Goal: Information Seeking & Learning: Learn about a topic

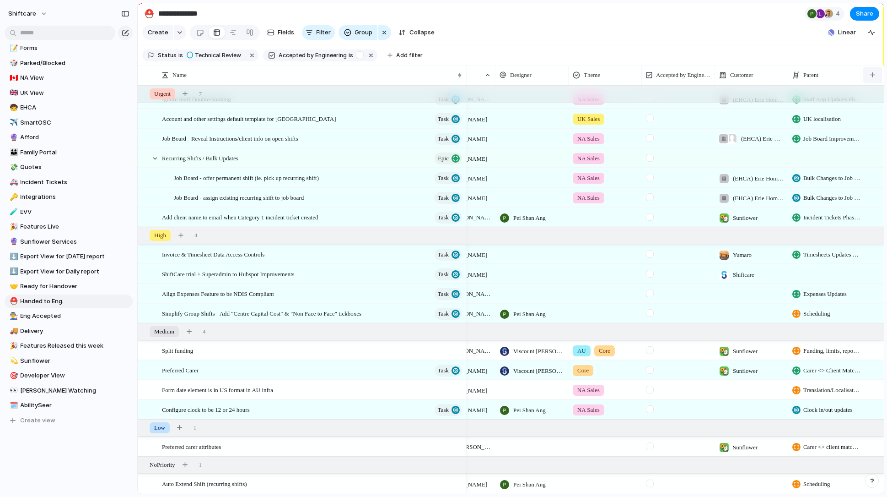
click at [847, 76] on button "button" at bounding box center [873, 75] width 19 height 16
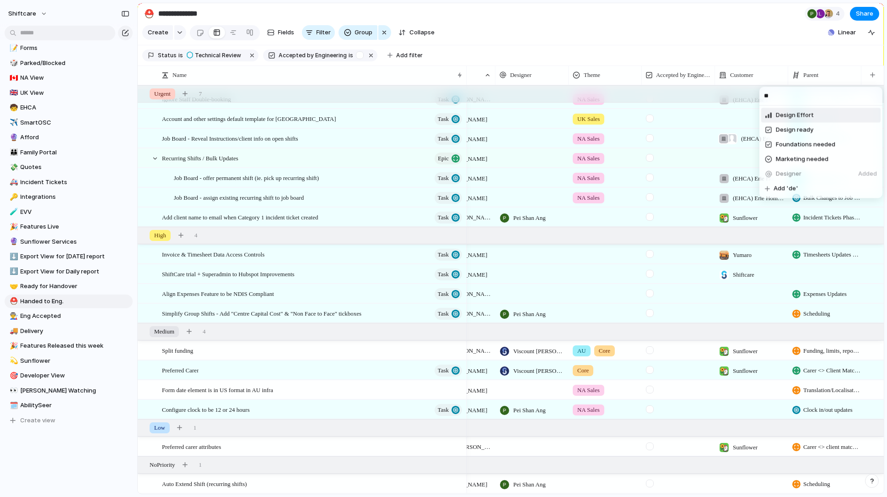
type input "*"
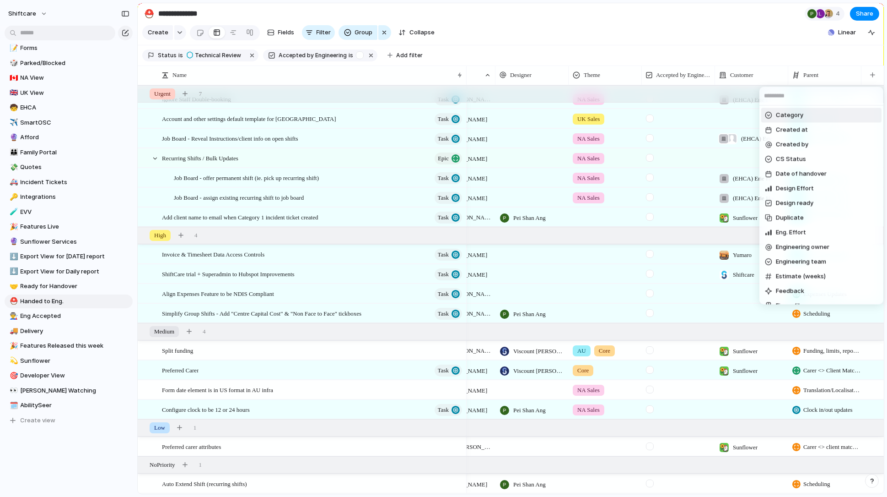
type input "*"
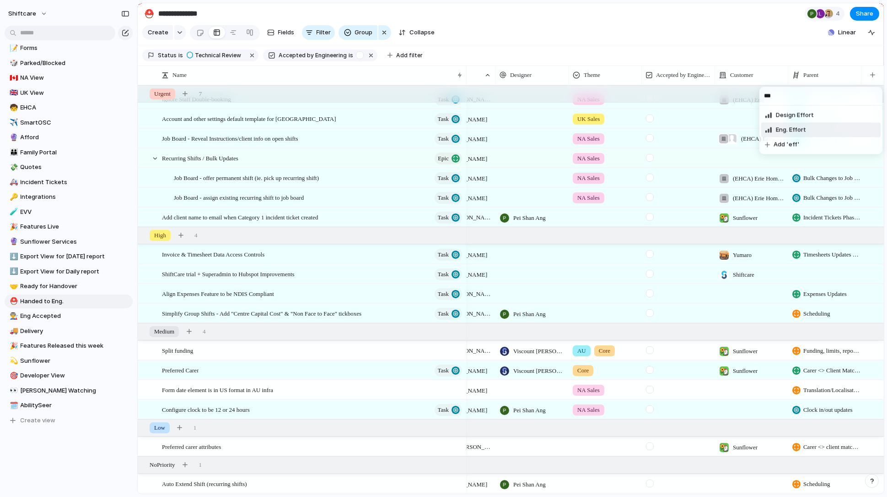
type input "***"
click at [844, 133] on li "Eng. Effort" at bounding box center [821, 129] width 119 height 15
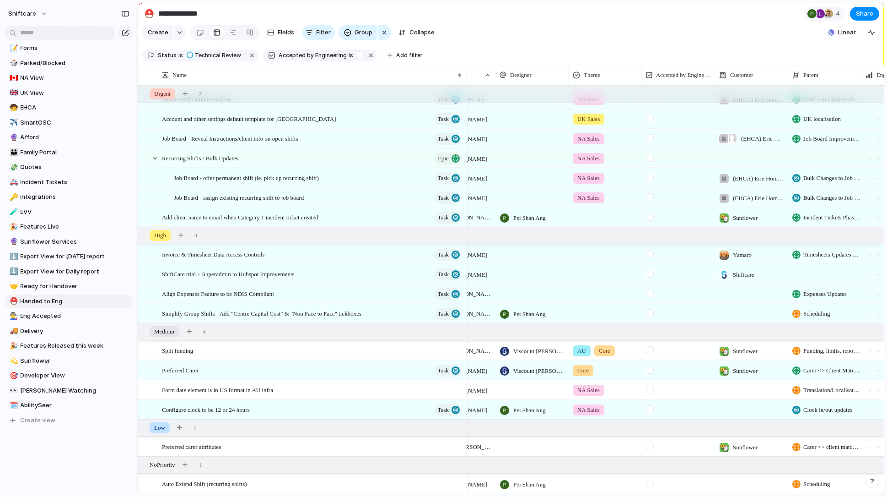
scroll to position [0, 305]
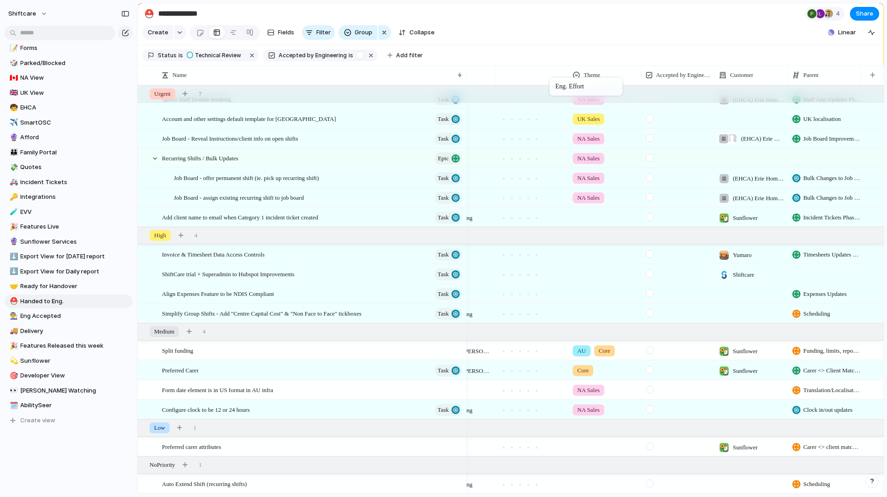
drag, startPoint x: 822, startPoint y: 73, endPoint x: 547, endPoint y: 77, distance: 275.1
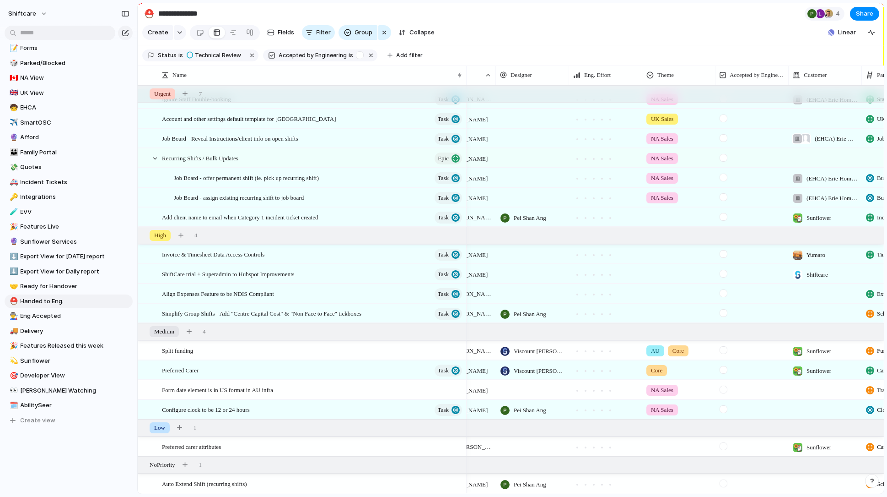
scroll to position [0, 183]
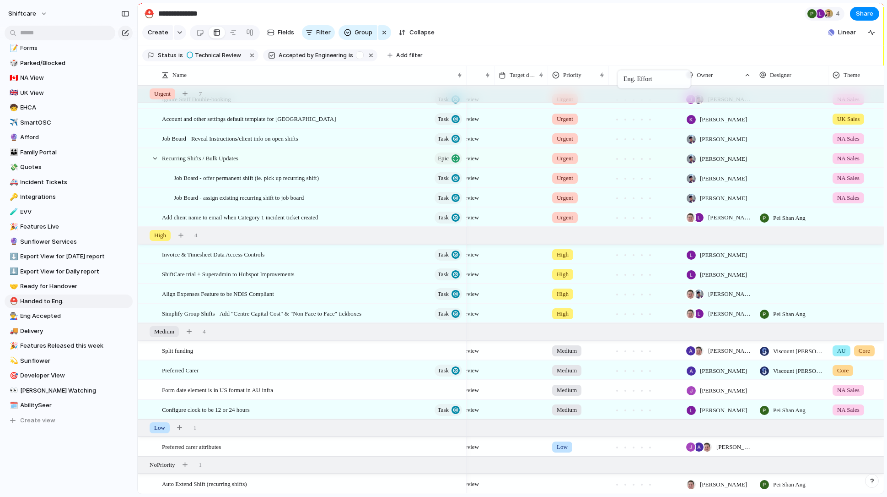
drag, startPoint x: 783, startPoint y: 70, endPoint x: 622, endPoint y: 72, distance: 160.7
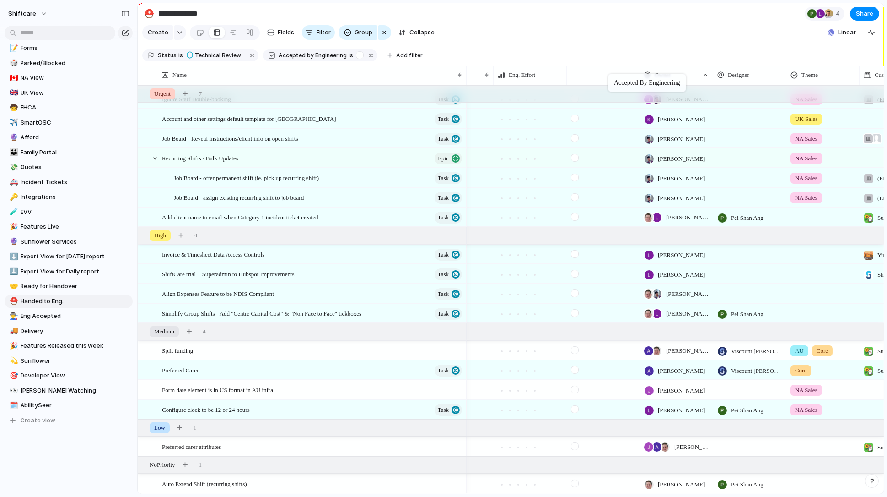
drag, startPoint x: 822, startPoint y: 72, endPoint x: 611, endPoint y: 76, distance: 210.1
drag, startPoint x: 611, startPoint y: 76, endPoint x: 562, endPoint y: 69, distance: 49.5
drag, startPoint x: 595, startPoint y: 72, endPoint x: 536, endPoint y: 74, distance: 59.1
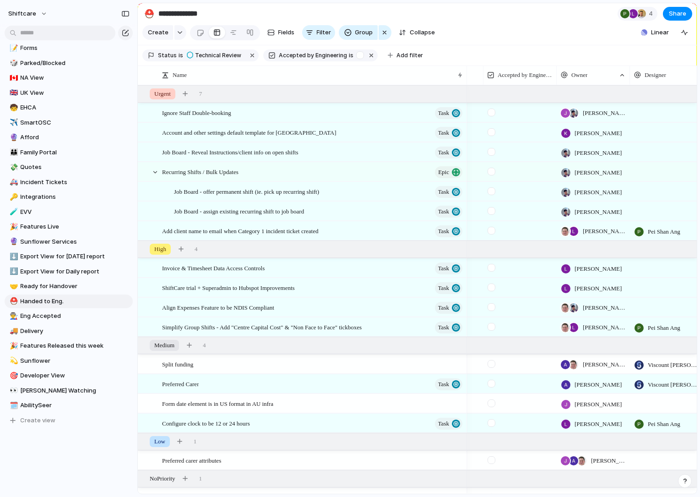
scroll to position [0, 215]
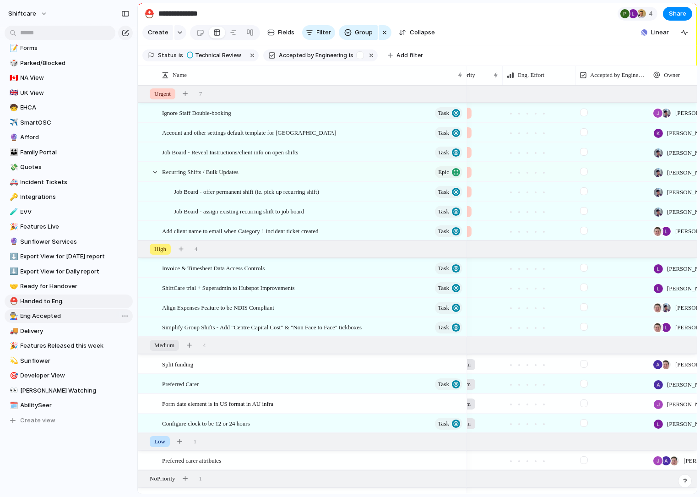
click at [44, 309] on link "👨‍🏭 Eng Accepted" at bounding box center [69, 316] width 128 height 14
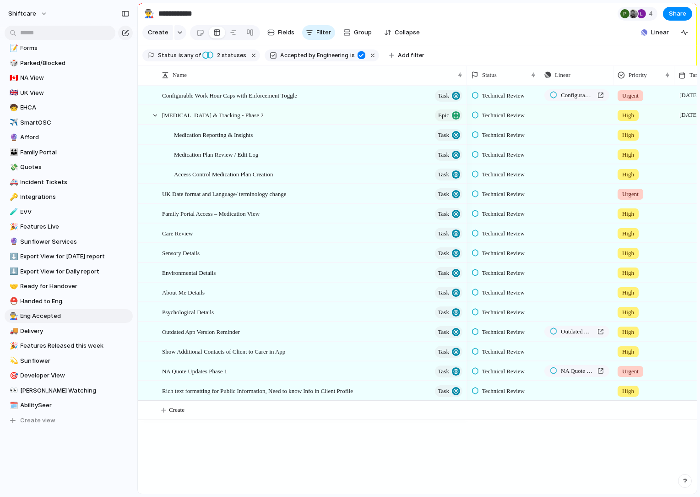
click at [496, 350] on span "Technical Review" at bounding box center [503, 351] width 43 height 9
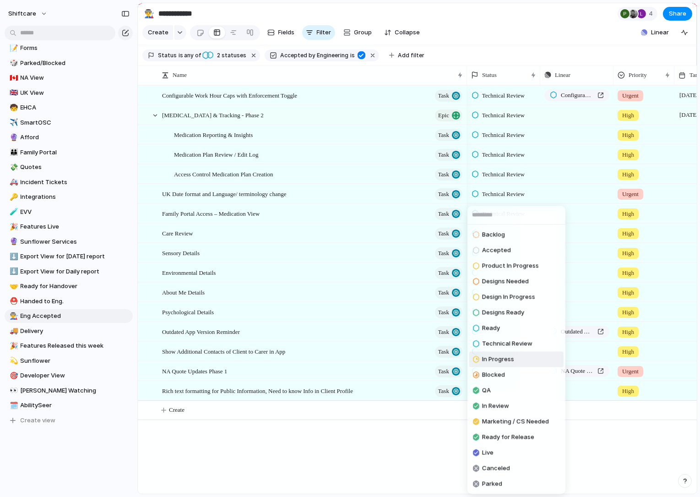
click at [494, 361] on span "In Progress" at bounding box center [498, 359] width 32 height 9
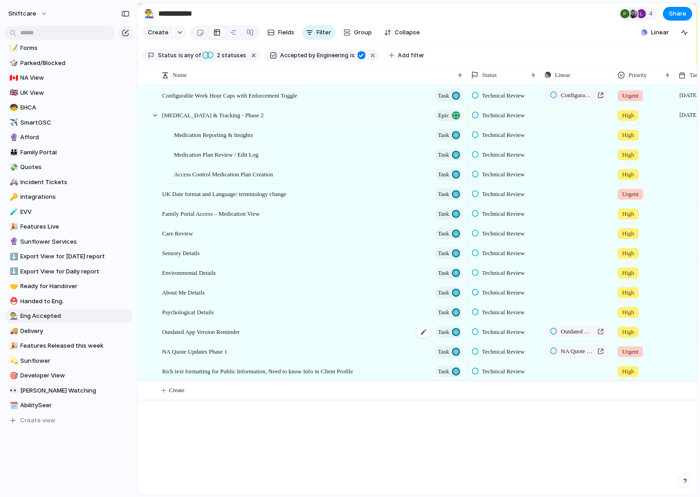
click at [443, 326] on span "Task" at bounding box center [443, 331] width 11 height 13
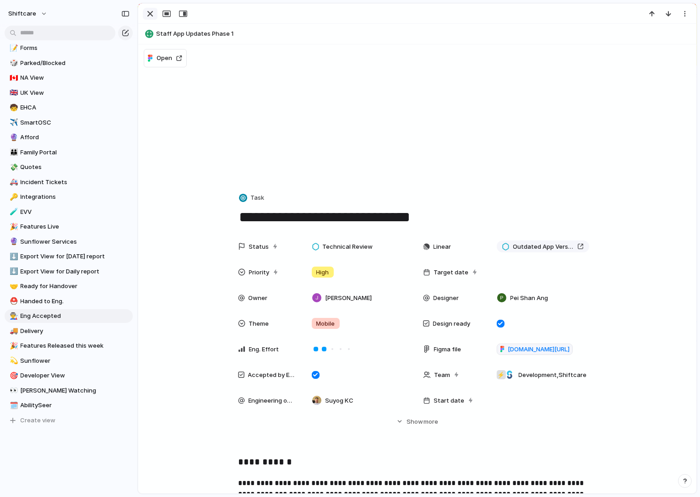
click at [152, 10] on div "button" at bounding box center [150, 13] width 11 height 11
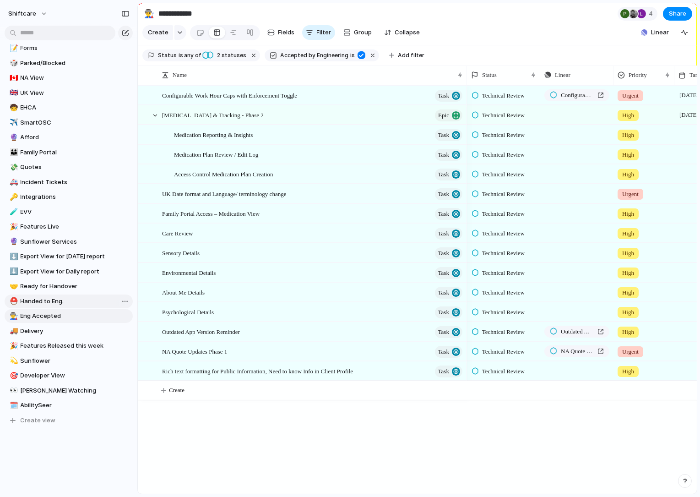
click at [39, 298] on span "Handed to Eng." at bounding box center [75, 301] width 109 height 9
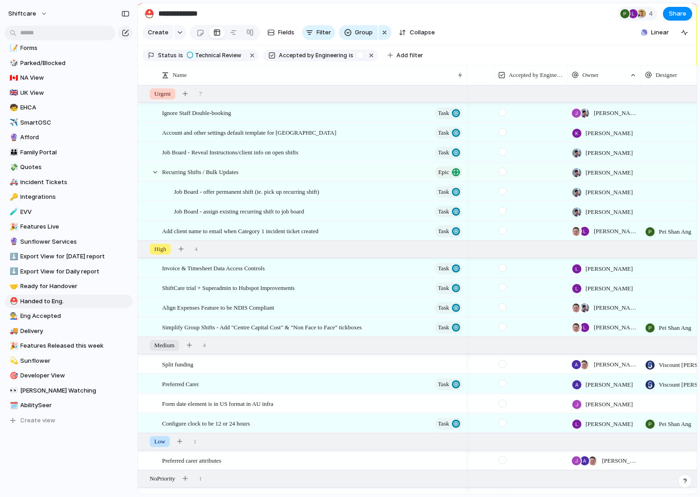
click at [503, 132] on div at bounding box center [502, 132] width 8 height 8
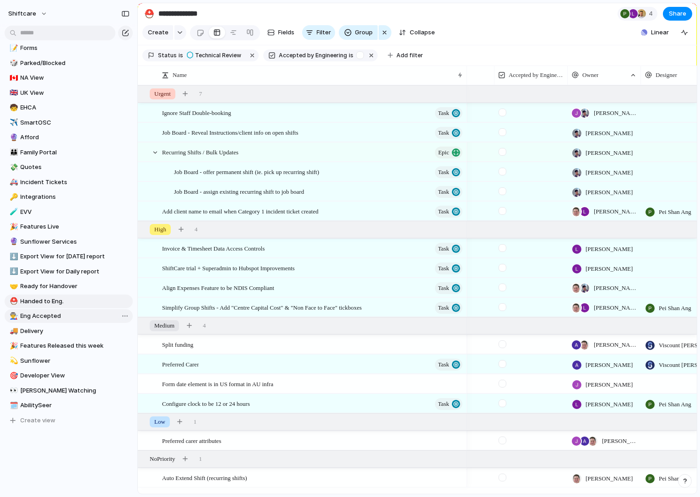
click at [33, 314] on span "Eng Accepted" at bounding box center [75, 315] width 109 height 9
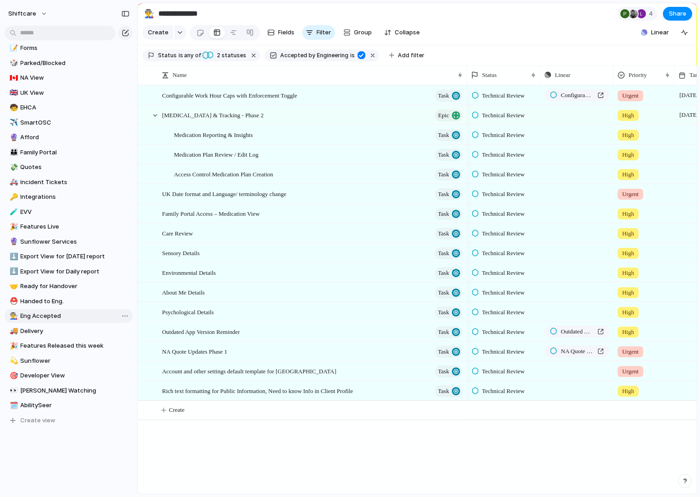
type input "**********"
click at [603, 95] on div "Configurable Work Hour Caps with Enforcement Toggle" at bounding box center [577, 95] width 54 height 9
click at [603, 194] on div "button" at bounding box center [603, 194] width 6 height 4
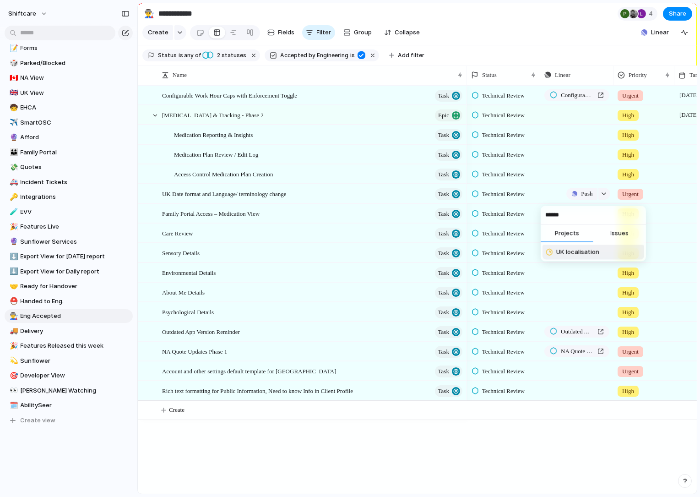
type input "******"
click at [573, 255] on span "UK localisation" at bounding box center [577, 252] width 43 height 9
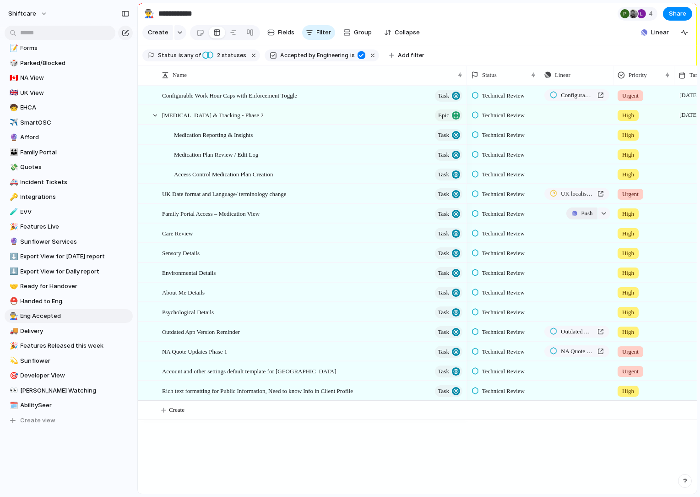
click at [583, 209] on span "Push" at bounding box center [586, 213] width 11 height 9
click at [569, 167] on div "Project Issue" at bounding box center [350, 248] width 700 height 497
click at [577, 377] on div "Push" at bounding box center [577, 371] width 72 height 18
click at [607, 371] on button "button" at bounding box center [604, 371] width 12 height 12
type input "******"
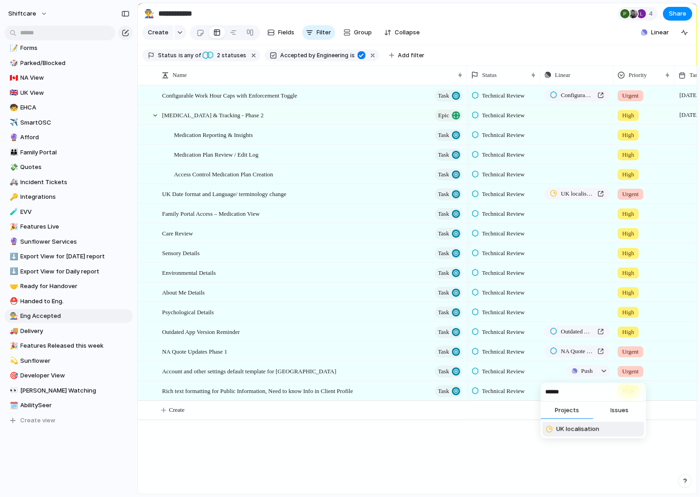
click at [563, 424] on span "UK localisation" at bounding box center [577, 428] width 43 height 9
click at [565, 432] on div "Technical Review Configurable Work Hour Caps with Enforcement Toggle Urgent 9 O…" at bounding box center [582, 289] width 230 height 408
click at [523, 372] on span "Technical Review" at bounding box center [503, 371] width 43 height 9
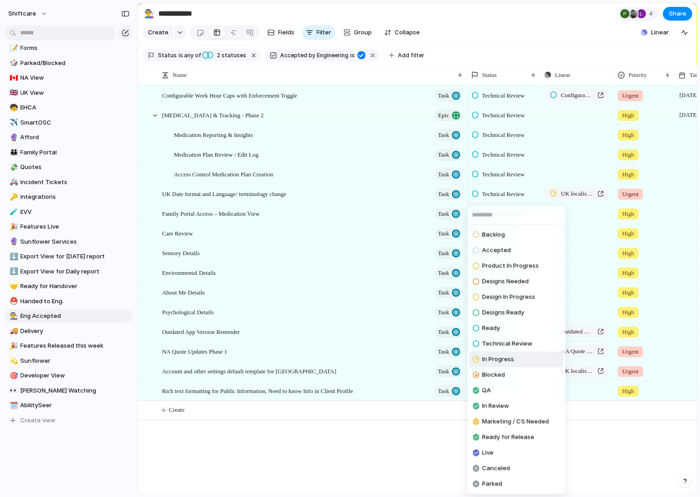
click at [492, 362] on span "In Progress" at bounding box center [498, 359] width 32 height 9
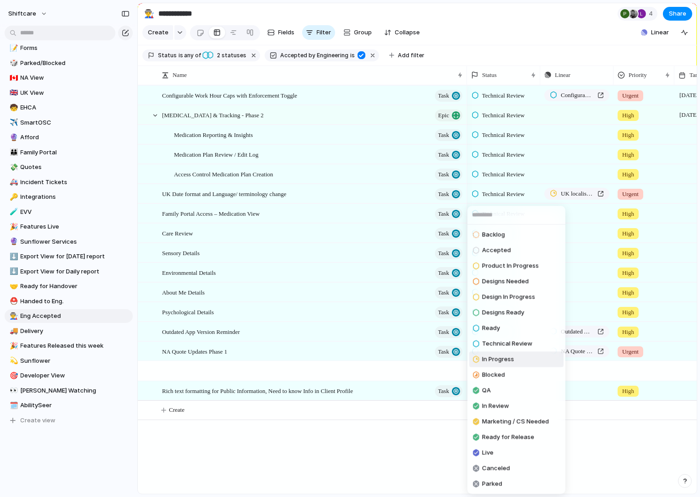
click at [507, 193] on span "Technical Review" at bounding box center [503, 193] width 43 height 9
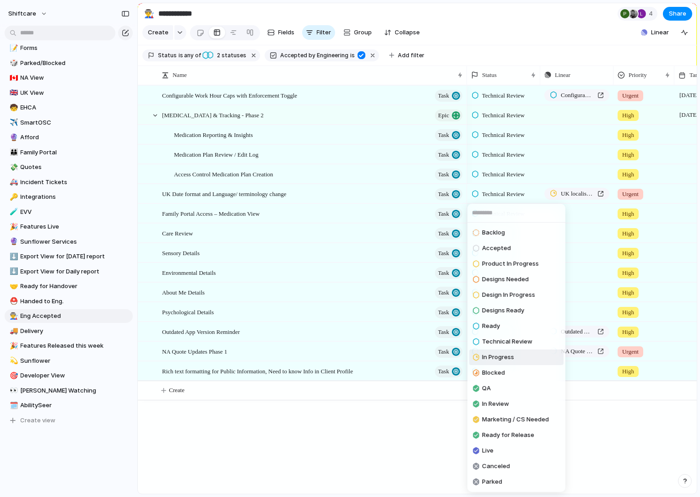
click at [496, 357] on span "In Progress" at bounding box center [498, 356] width 32 height 9
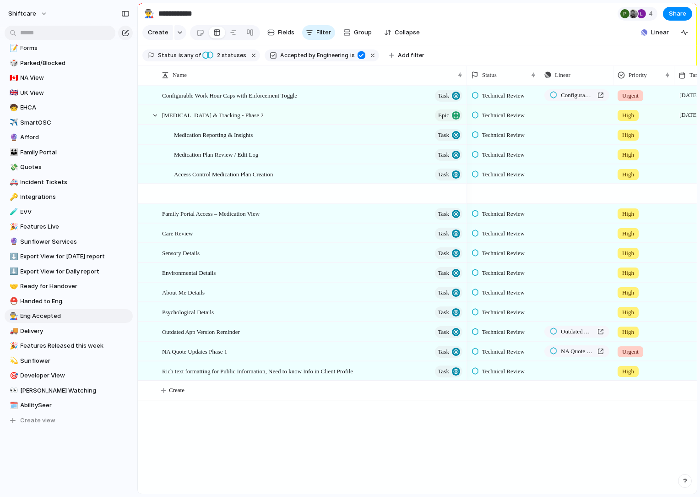
click at [385, 421] on div "Backlog Accepted Product In Progress Designs Needed Design In Progress Designs …" at bounding box center [350, 248] width 700 height 497
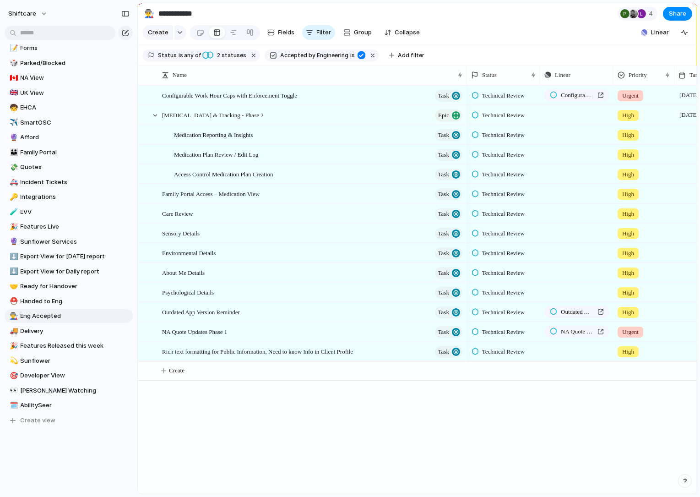
click at [521, 97] on span "Technical Review" at bounding box center [503, 95] width 43 height 9
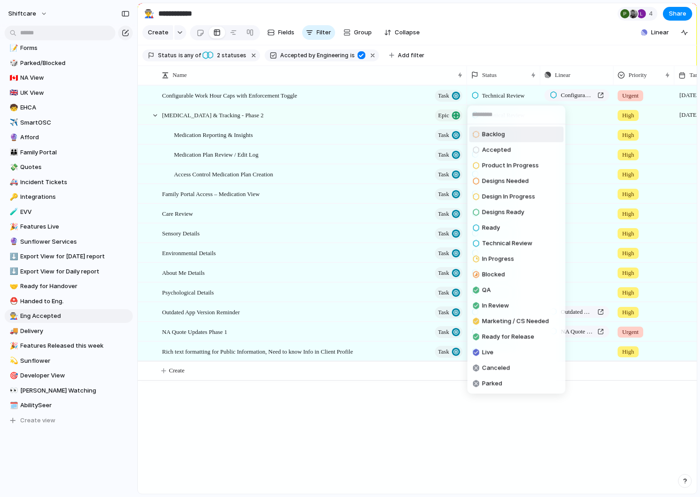
click at [538, 48] on div "Backlog Accepted Product In Progress Designs Needed Design In Progress Designs …" at bounding box center [350, 248] width 700 height 497
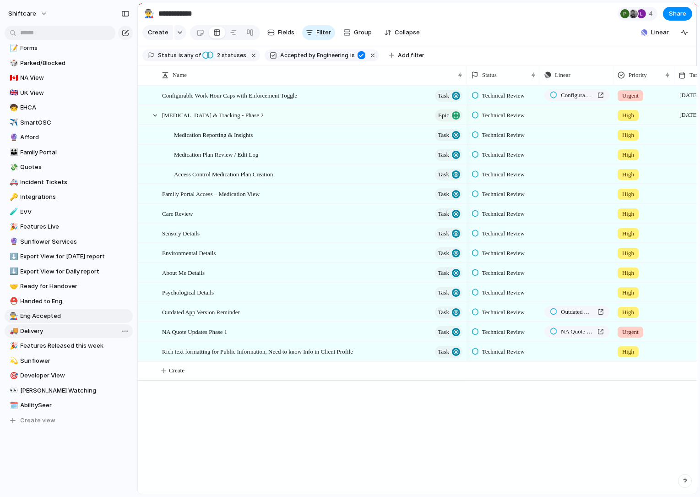
click at [35, 328] on span "Delivery" at bounding box center [75, 330] width 109 height 9
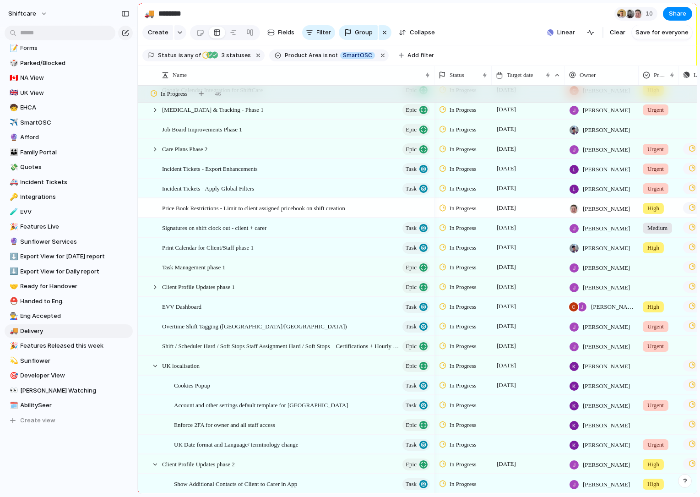
scroll to position [27, 0]
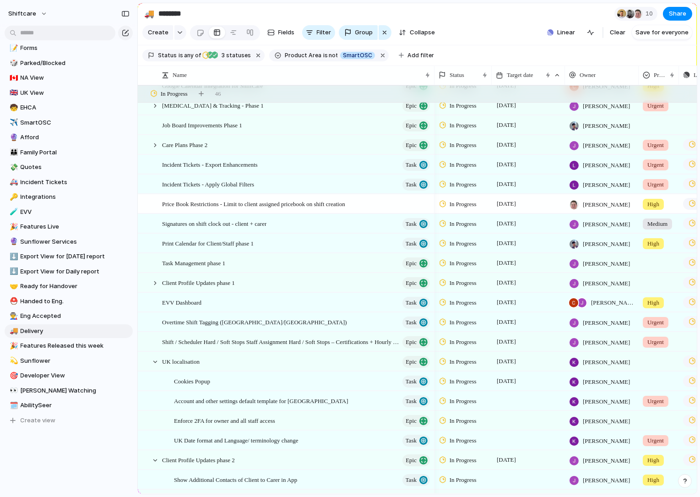
click at [462, 441] on span "In Progress" at bounding box center [462, 440] width 27 height 9
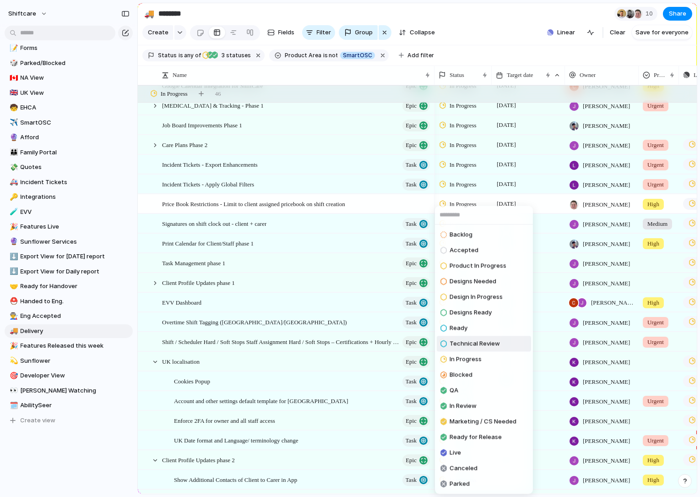
click at [471, 343] on span "Technical Review" at bounding box center [474, 343] width 50 height 9
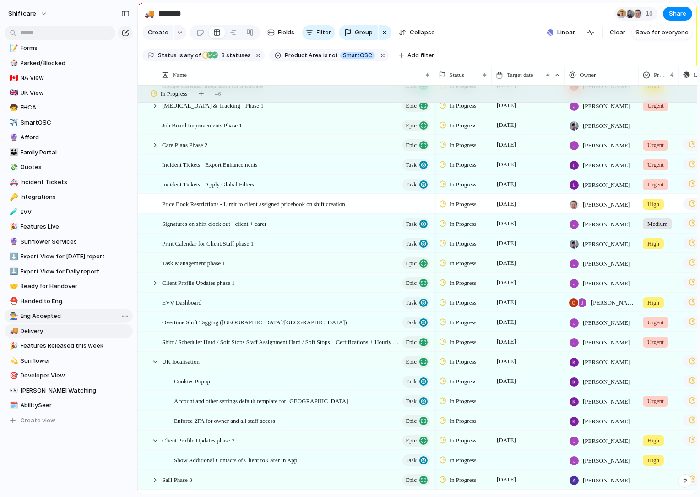
click at [43, 316] on span "Eng Accepted" at bounding box center [75, 315] width 109 height 9
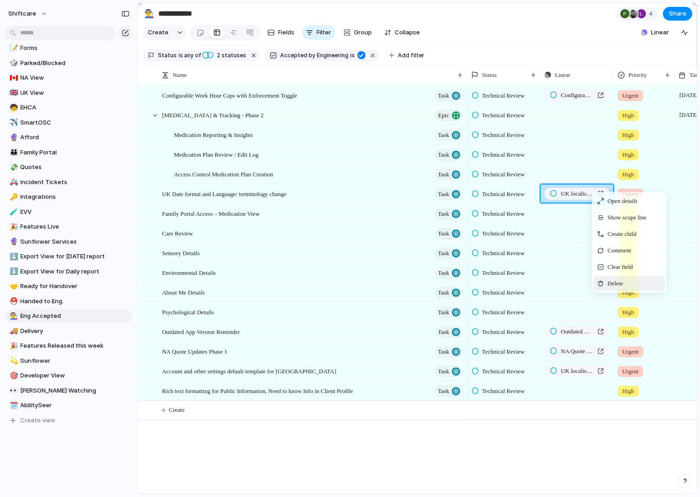
click at [612, 281] on span "Delete" at bounding box center [615, 283] width 16 height 9
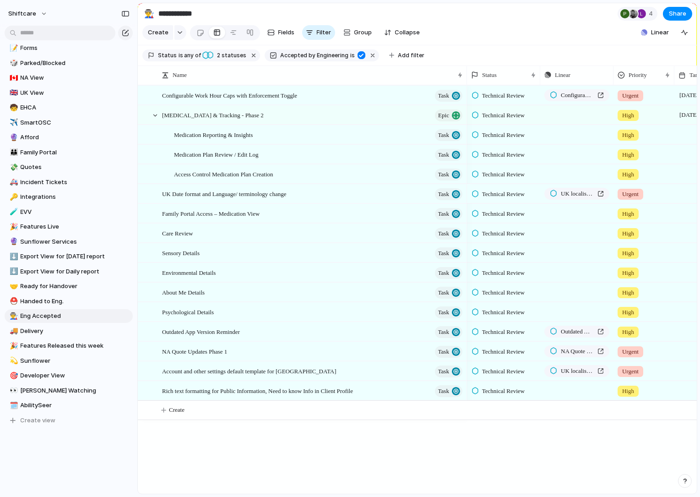
click at [359, 195] on div "UK Date format and Language/ terminology change Task" at bounding box center [313, 193] width 302 height 19
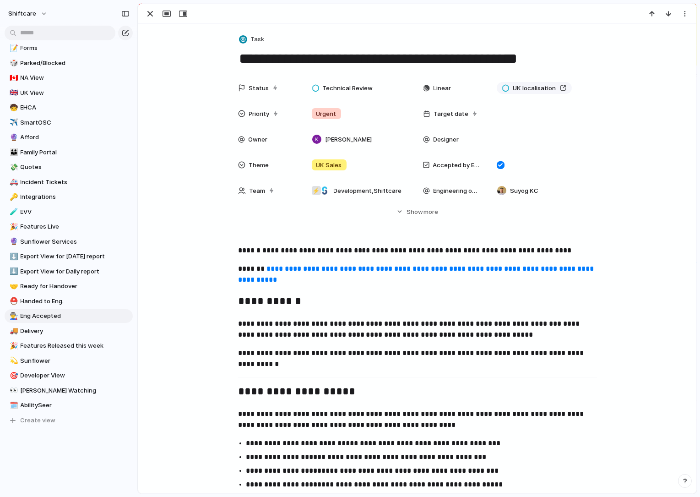
drag, startPoint x: 569, startPoint y: 91, endPoint x: 213, endPoint y: 32, distance: 360.4
click at [598, 145] on div "Status Technical Review Linear UK localisation Priority Urgent Target date Owne…" at bounding box center [417, 147] width 536 height 137
click at [584, 93] on div "UK localisation" at bounding box center [543, 88] width 100 height 10
click at [576, 86] on div "Projects Issues Proda: Update Subscription Endpoints QA for Care Plans Phase 1 …" at bounding box center [350, 248] width 700 height 497
click at [582, 91] on div "UK localisation" at bounding box center [543, 88] width 100 height 10
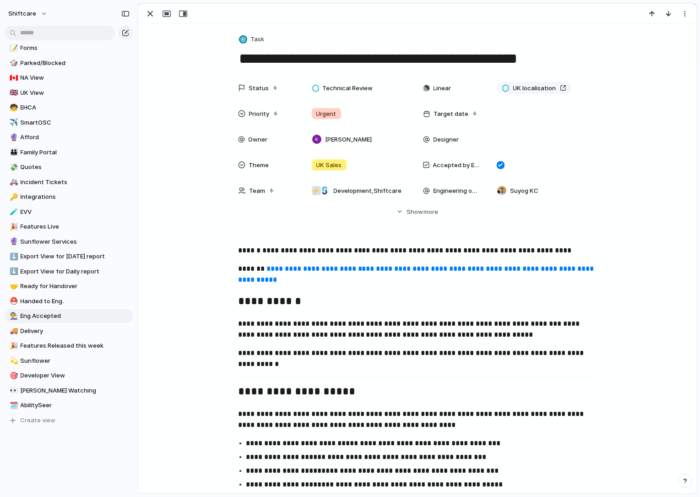
click at [595, 67] on div "Projects Issues Proda: Update Subscription Endpoints QA for Care Plans Phase 1 …" at bounding box center [350, 248] width 700 height 497
click at [153, 14] on div "button" at bounding box center [150, 13] width 11 height 11
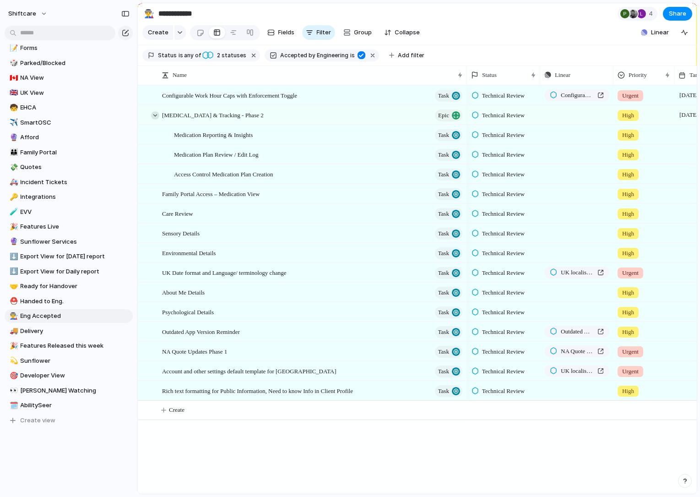
click at [154, 116] on div at bounding box center [155, 115] width 8 height 8
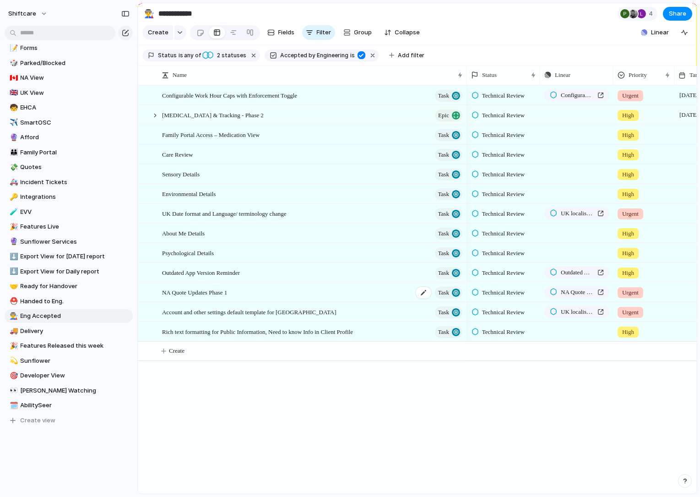
click at [204, 292] on span "NA Quote Updates Phase 1" at bounding box center [194, 292] width 65 height 11
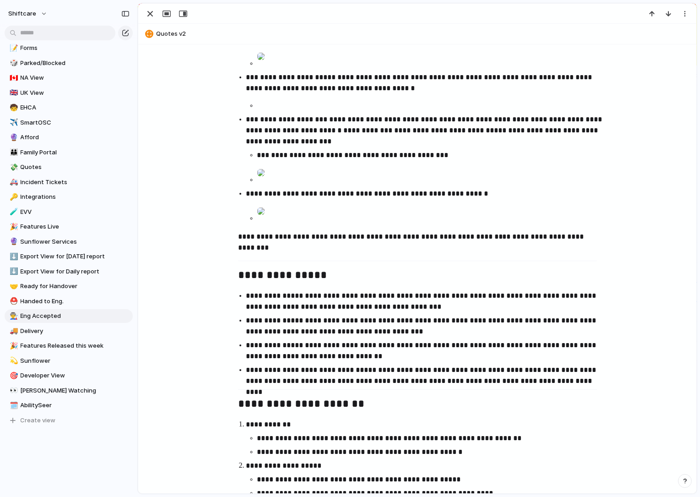
scroll to position [427, 0]
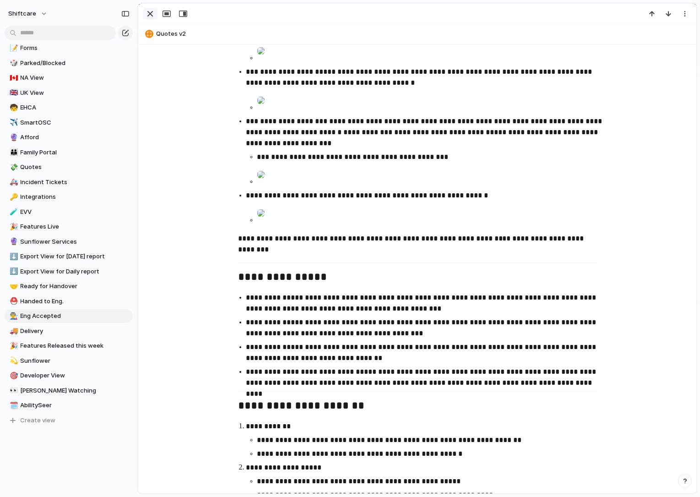
click at [147, 12] on div "button" at bounding box center [150, 13] width 11 height 11
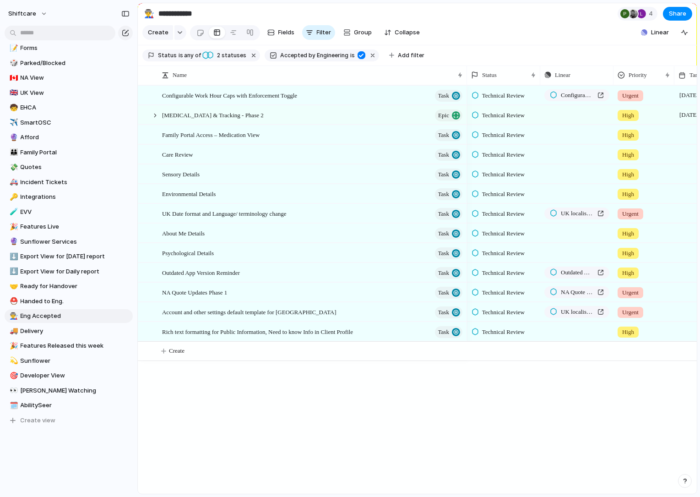
click at [500, 157] on span "Technical Review" at bounding box center [503, 154] width 43 height 9
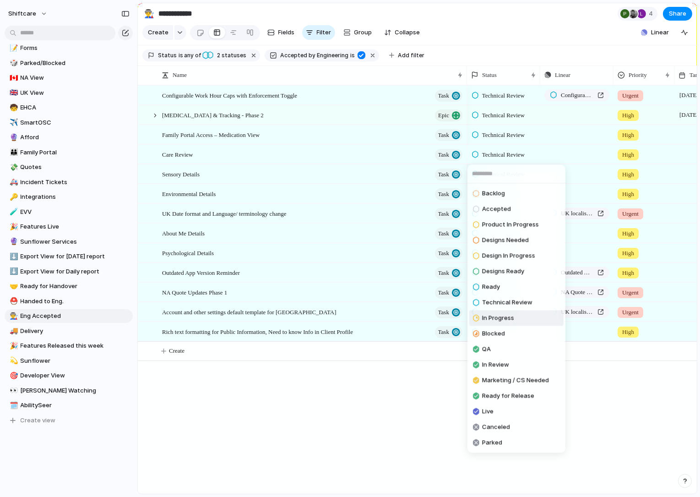
click at [491, 316] on span "In Progress" at bounding box center [498, 318] width 32 height 9
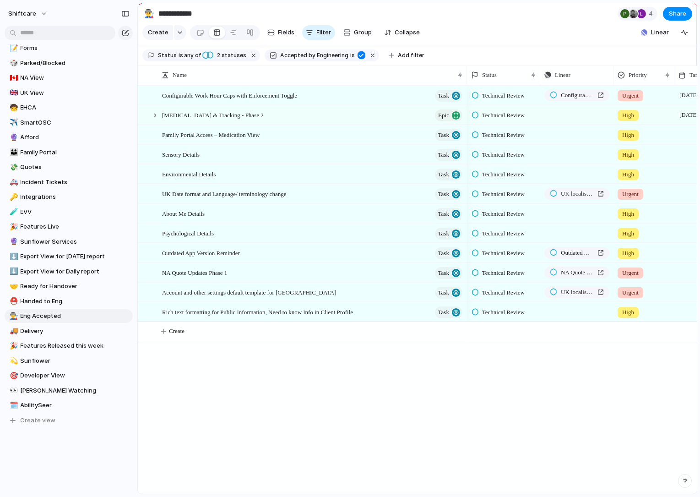
click at [495, 154] on span "Technical Review" at bounding box center [503, 154] width 43 height 9
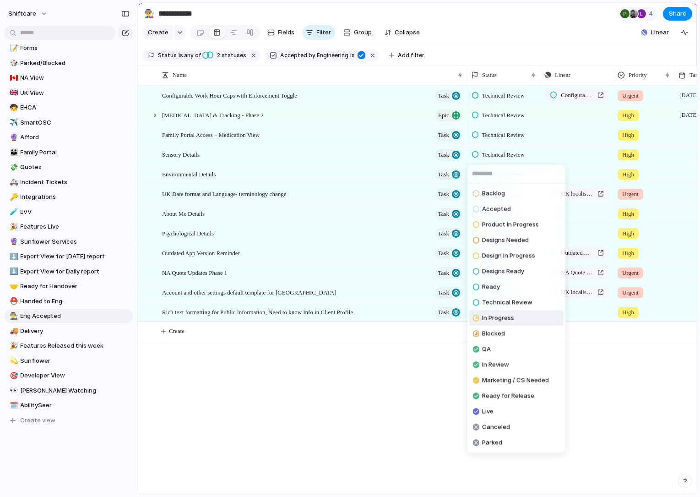
click at [484, 320] on span "In Progress" at bounding box center [498, 318] width 32 height 9
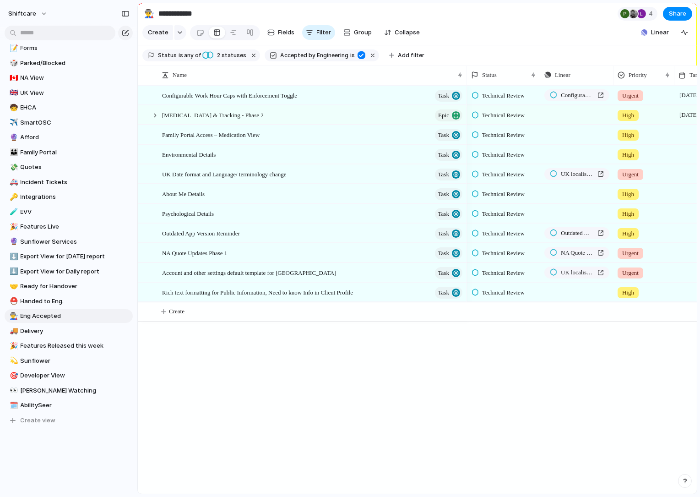
click at [512, 151] on span "Technical Review" at bounding box center [503, 154] width 43 height 9
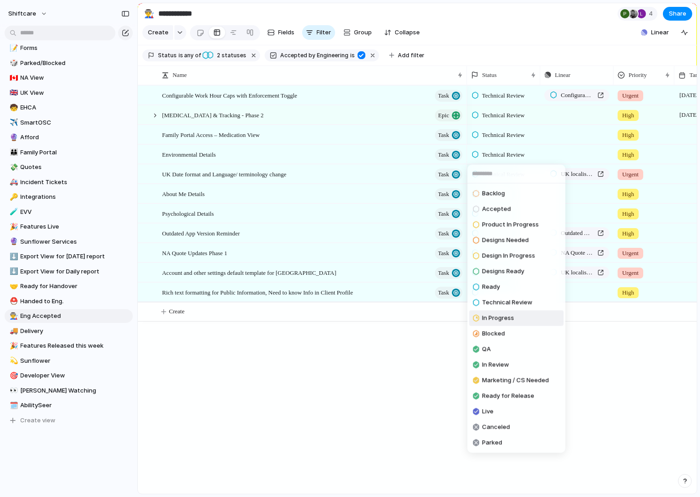
click at [497, 316] on span "In Progress" at bounding box center [498, 318] width 32 height 9
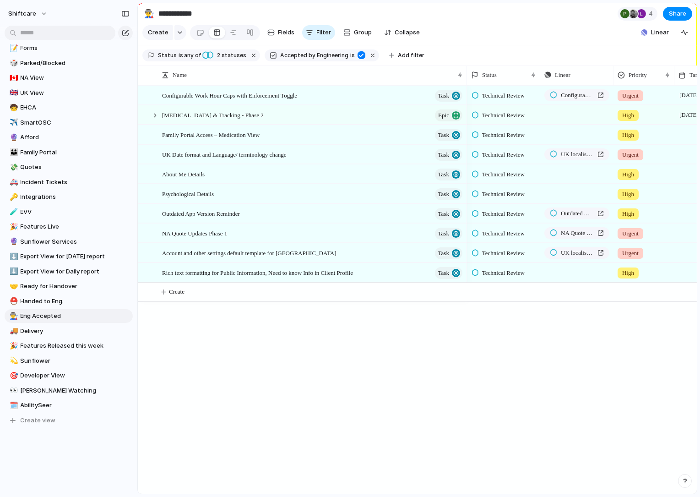
click at [648, 82] on div "Priority" at bounding box center [643, 74] width 57 height 19
click at [491, 172] on span "Technical Review" at bounding box center [503, 174] width 43 height 9
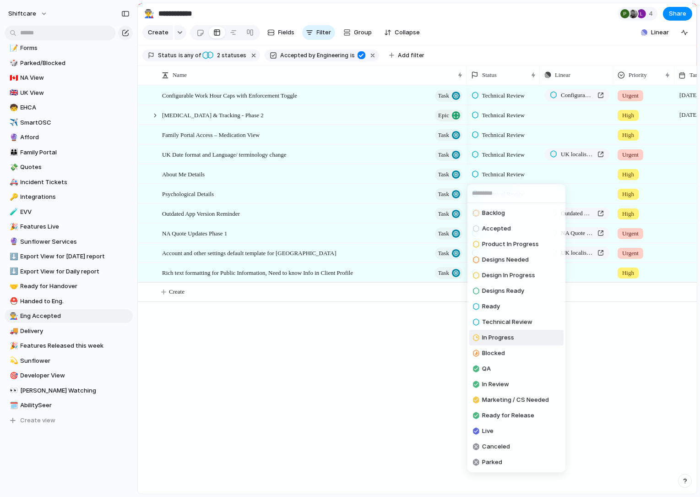
click at [499, 337] on span "In Progress" at bounding box center [498, 337] width 32 height 9
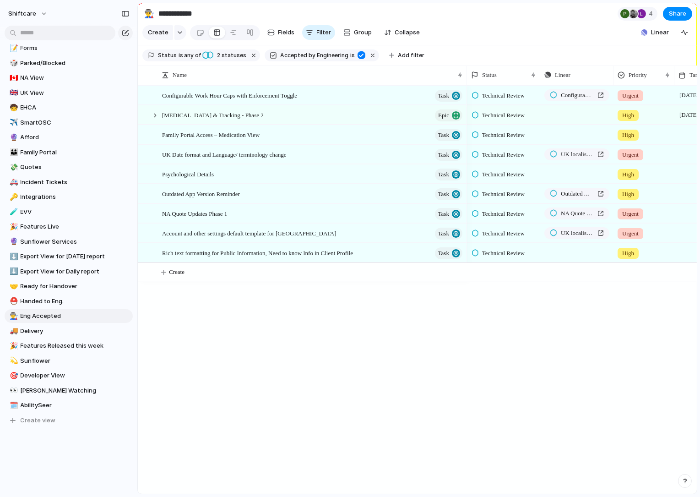
click at [512, 174] on span "Technical Review" at bounding box center [503, 174] width 43 height 9
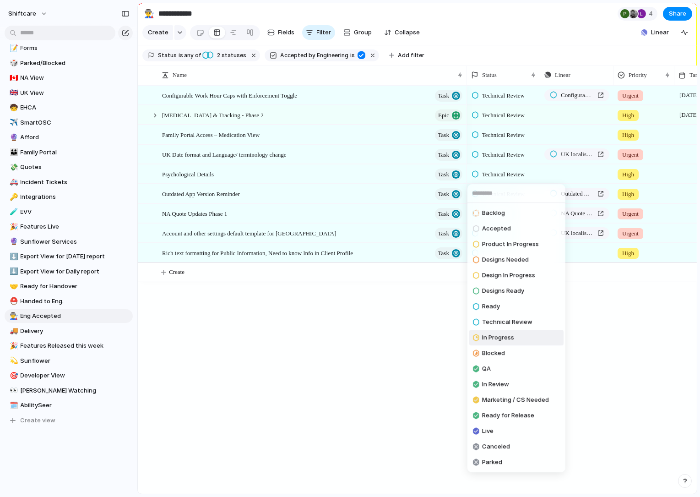
click at [502, 336] on span "In Progress" at bounding box center [498, 337] width 32 height 9
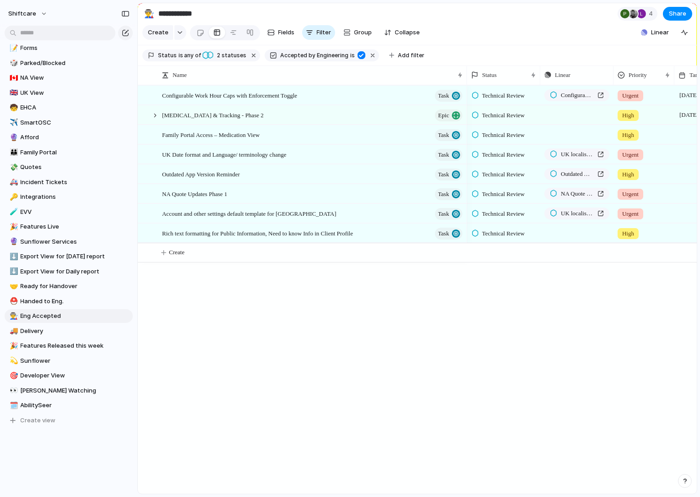
click at [504, 314] on div "Technical Review Configurable Work Hour Caps with Enforcement Toggle Urgent 9 O…" at bounding box center [582, 289] width 230 height 408
click at [46, 300] on span "Handed to Eng." at bounding box center [75, 301] width 109 height 9
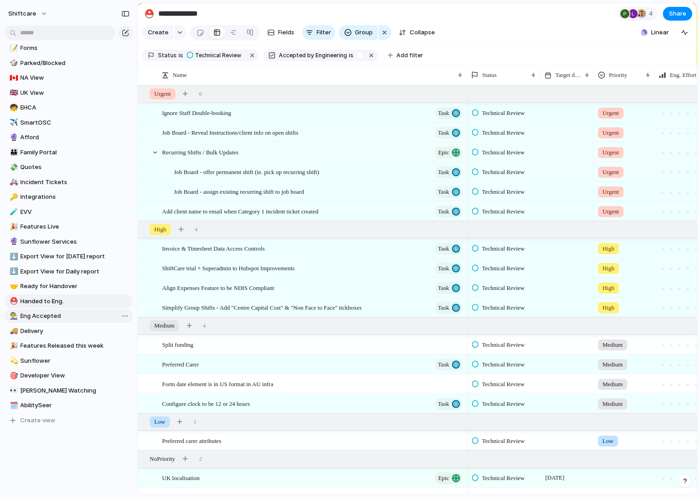
click at [45, 314] on span "Eng Accepted" at bounding box center [75, 315] width 109 height 9
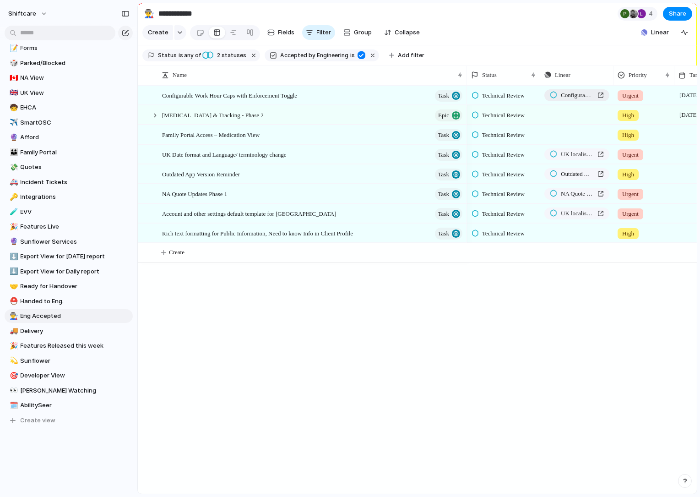
click at [602, 96] on div "Configurable Work Hour Caps with Enforcement Toggle" at bounding box center [577, 95] width 54 height 9
click at [37, 302] on span "Handed to Eng." at bounding box center [75, 301] width 109 height 9
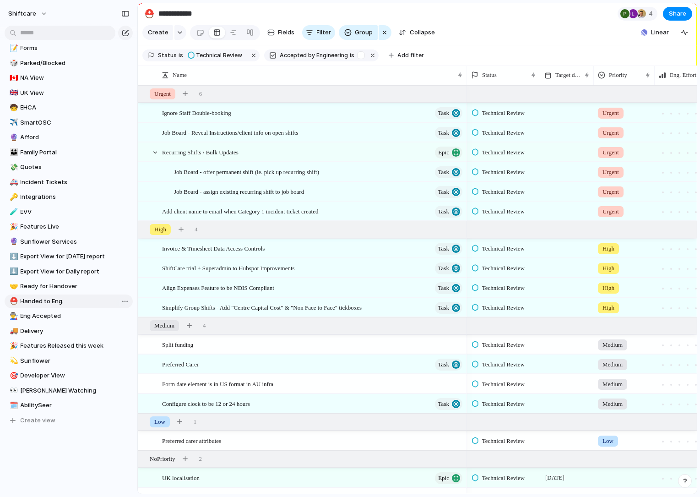
type input "**********"
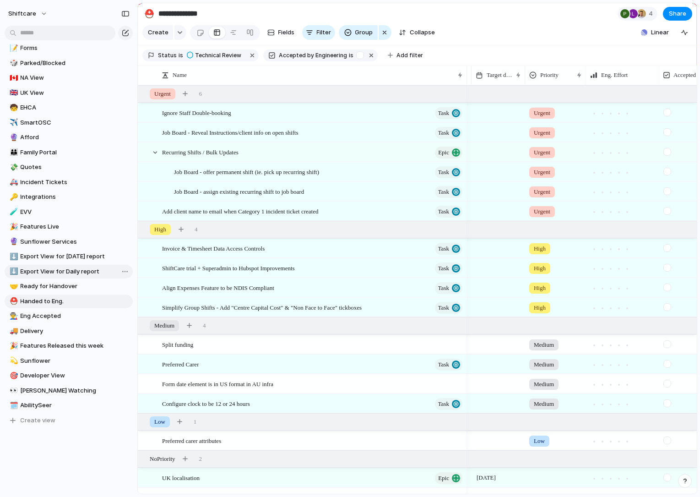
scroll to position [0, 126]
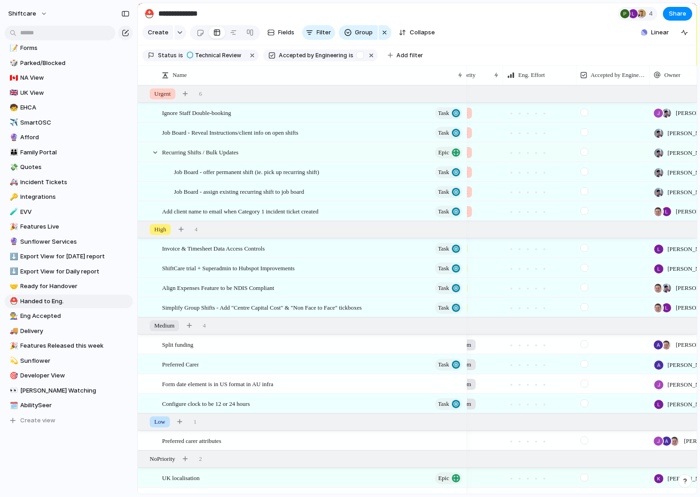
click at [582, 267] on div at bounding box center [584, 268] width 8 height 8
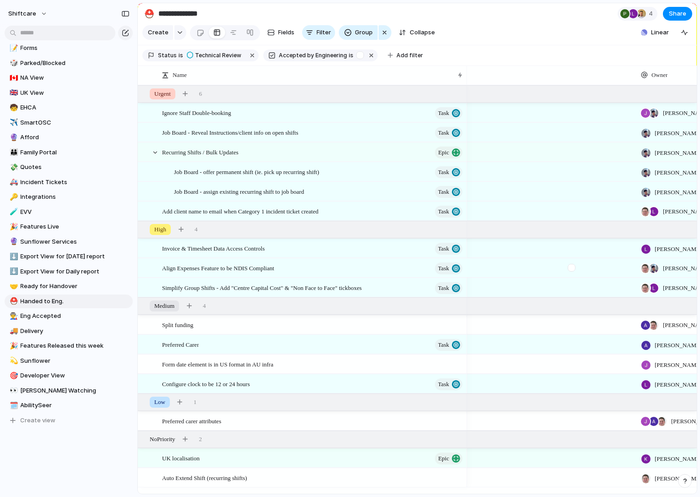
scroll to position [0, 493]
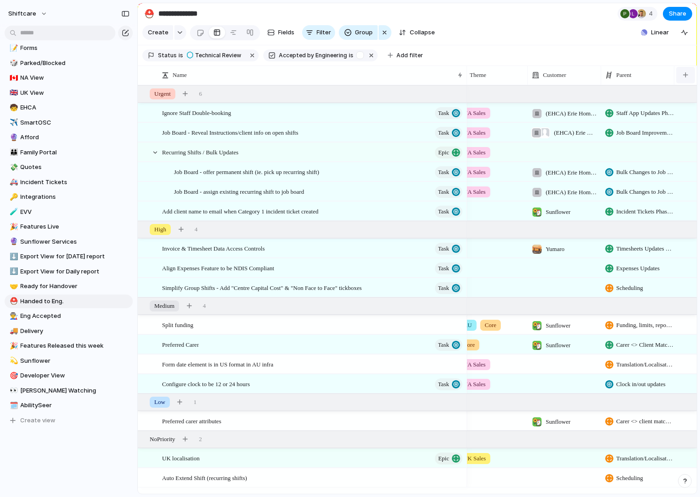
click at [686, 72] on div "button" at bounding box center [685, 74] width 5 height 5
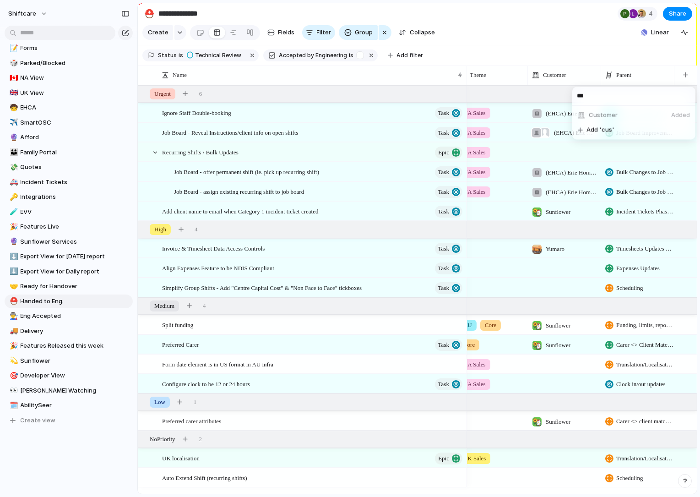
type input "***"
click at [617, 114] on li "Customer Added" at bounding box center [633, 115] width 119 height 15
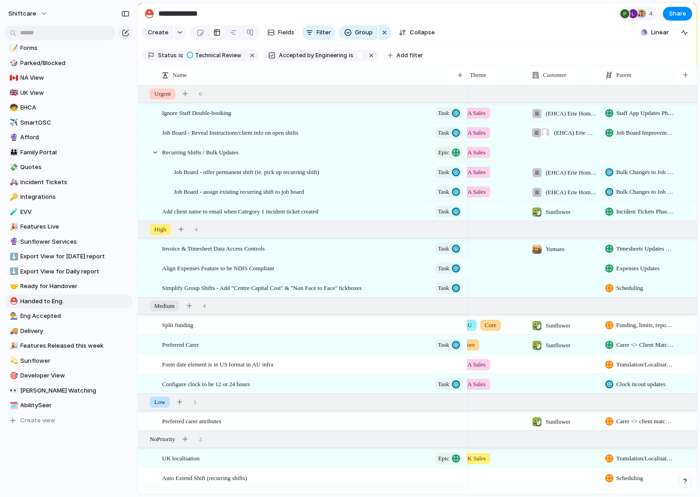
click at [581, 52] on div "*** Customer Added Add 'cus'" at bounding box center [350, 248] width 700 height 497
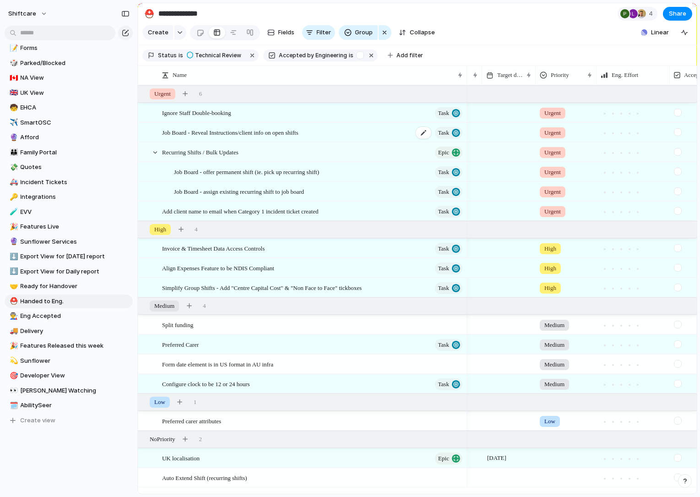
click at [296, 135] on span "Job Board - Reveal Instructions/client info on open shifts" at bounding box center [230, 132] width 136 height 11
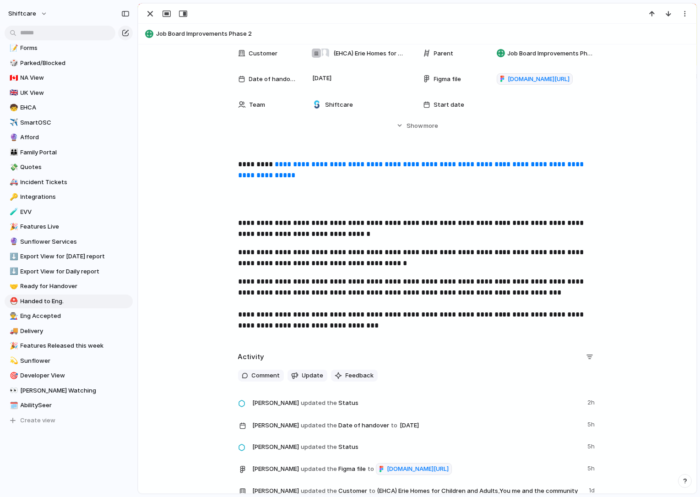
click at [268, 225] on p "**********" at bounding box center [417, 228] width 359 height 22
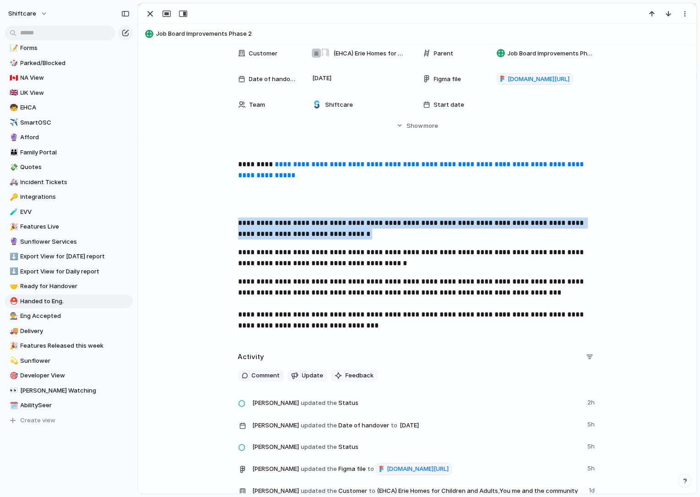
click at [268, 225] on p "**********" at bounding box center [417, 228] width 359 height 22
click at [481, 224] on p "**********" at bounding box center [417, 228] width 359 height 22
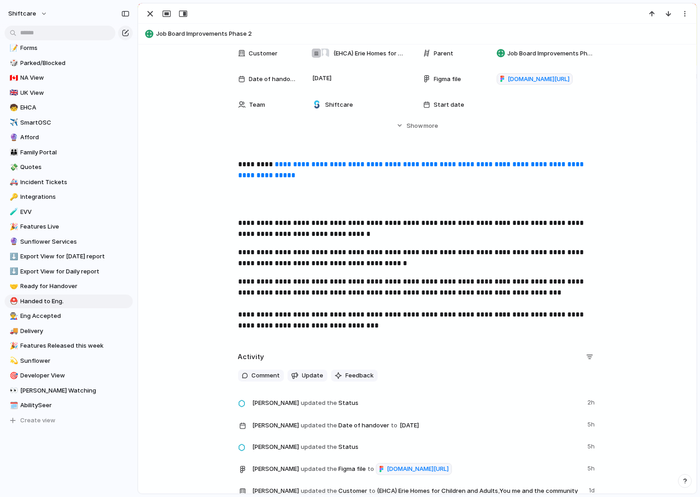
click at [544, 228] on p "**********" at bounding box center [417, 228] width 359 height 22
click at [573, 236] on p "**********" at bounding box center [417, 228] width 359 height 22
click at [315, 249] on p "**********" at bounding box center [417, 258] width 359 height 22
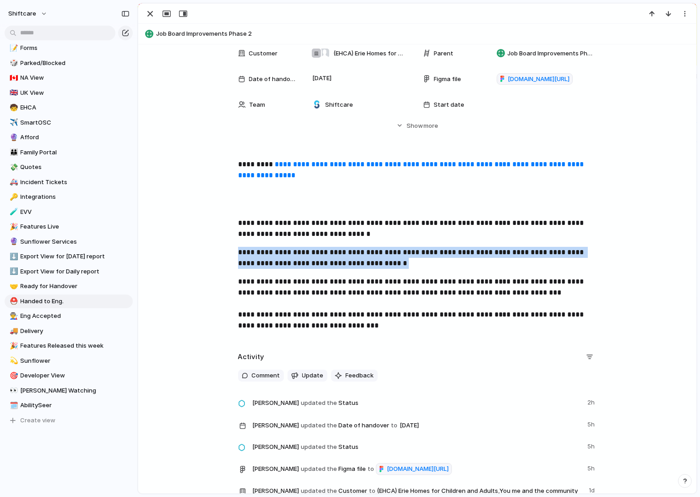
click at [315, 249] on p "**********" at bounding box center [417, 258] width 359 height 22
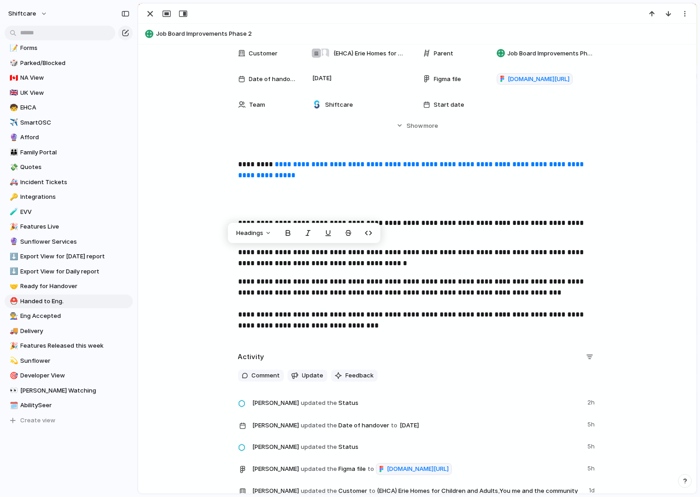
click at [370, 273] on div "**********" at bounding box center [417, 248] width 536 height 179
click at [307, 173] on link "**********" at bounding box center [412, 170] width 348 height 18
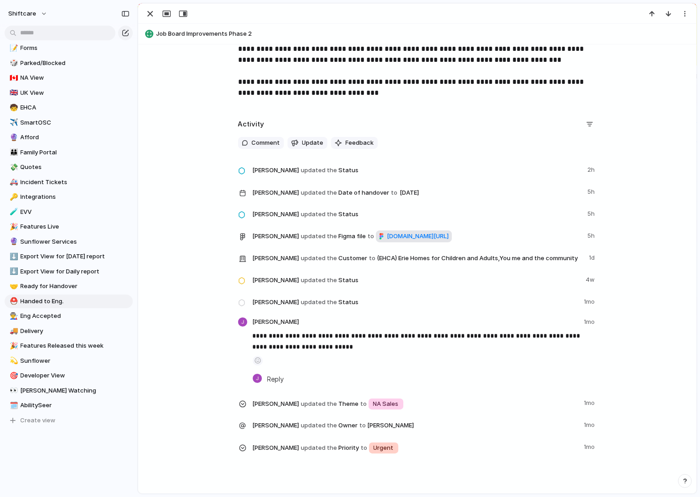
click at [387, 241] on span "figma.com/design/bgLX1FUFJXEcOuhBLfPcKy/Job-Board---Reveal-Instructions-client-…" at bounding box center [418, 236] width 62 height 9
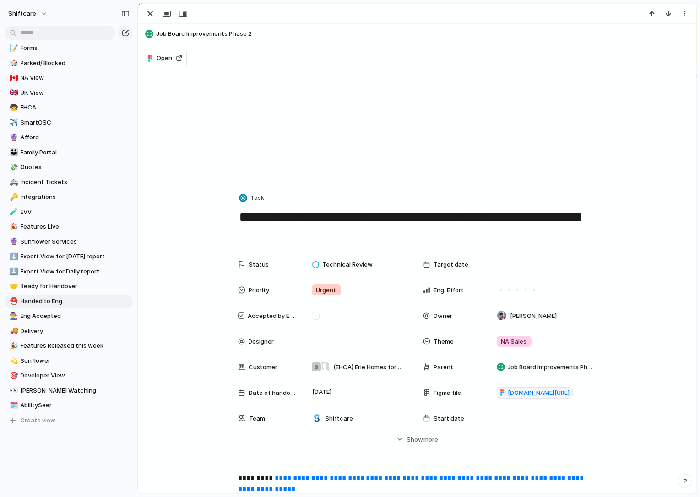
click at [392, 219] on textarea "**********" at bounding box center [417, 225] width 359 height 37
click at [395, 228] on textarea "**********" at bounding box center [417, 225] width 359 height 37
click at [354, 265] on span "Technical Review" at bounding box center [347, 264] width 50 height 9
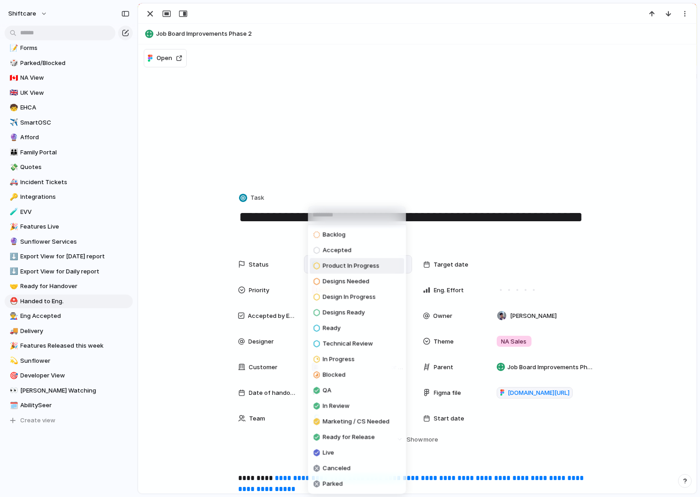
click at [365, 267] on span "Product In Progress" at bounding box center [351, 265] width 57 height 9
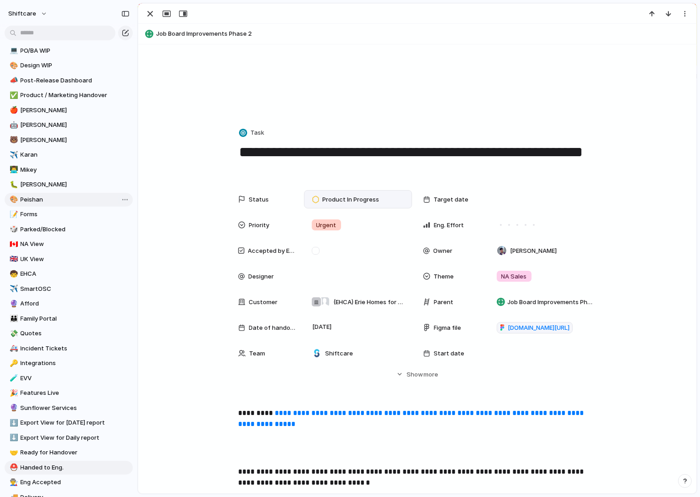
scroll to position [124, 0]
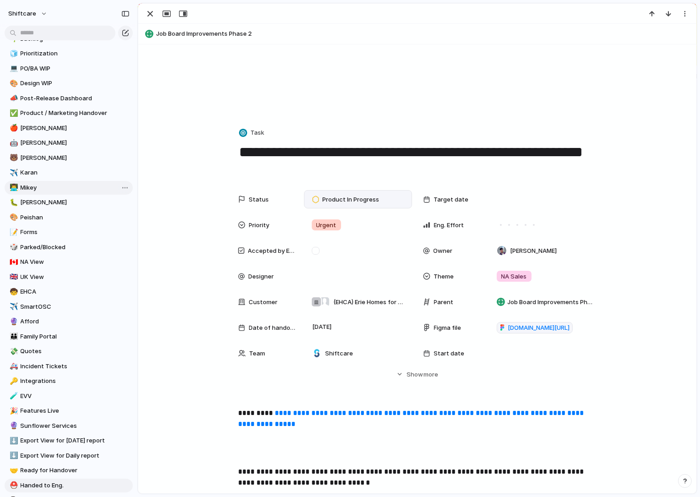
click at [25, 187] on span "Mikey" at bounding box center [75, 187] width 109 height 9
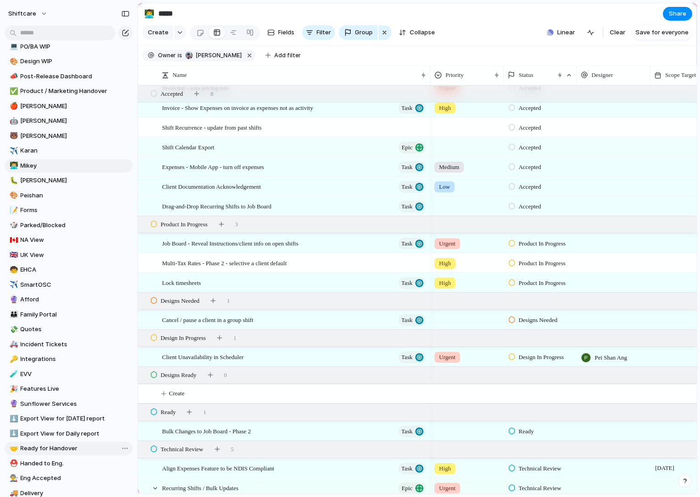
scroll to position [168, 0]
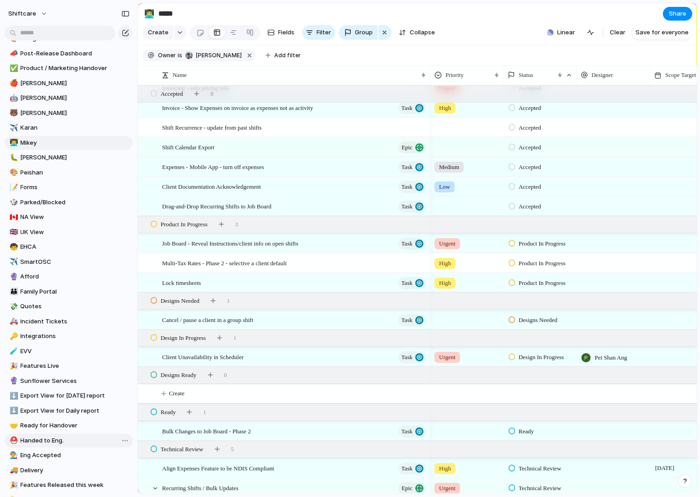
click at [43, 436] on span "Handed to Eng." at bounding box center [75, 440] width 109 height 9
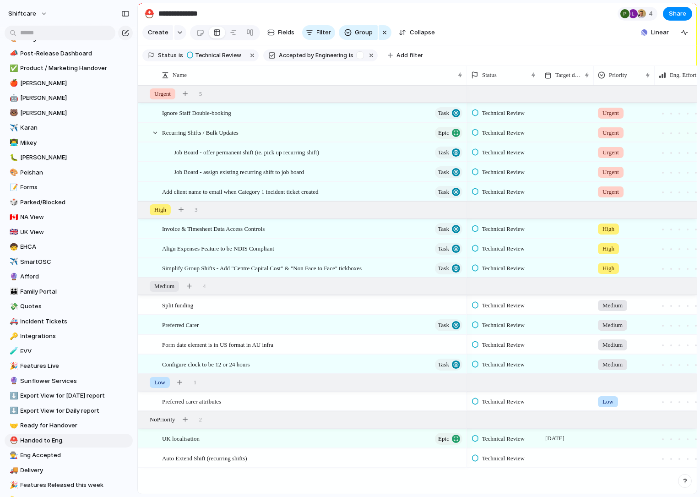
scroll to position [0, 139]
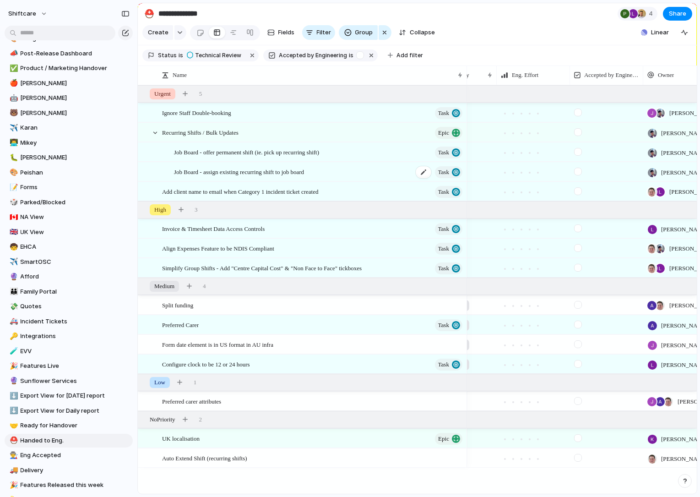
click at [259, 174] on span "Job Board - assign existing recurring shift to job board" at bounding box center [239, 171] width 130 height 11
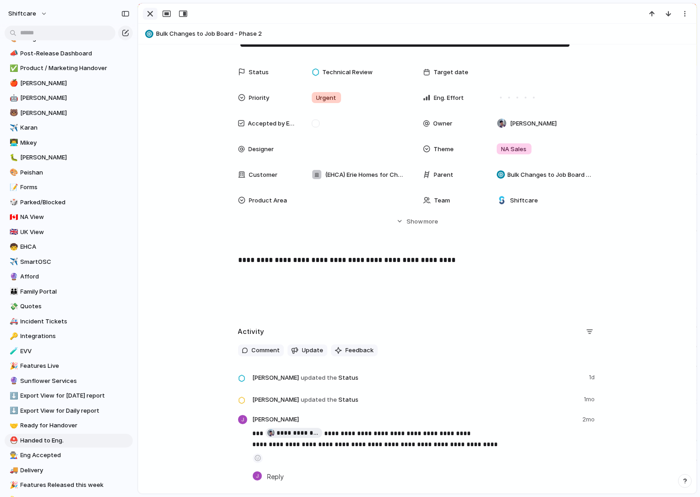
click at [146, 15] on div "button" at bounding box center [150, 13] width 11 height 11
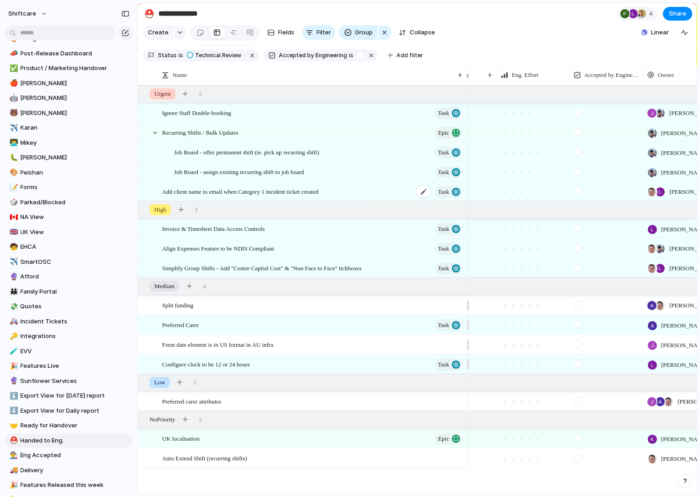
click at [200, 187] on span "Add client name to email when Category 1 incident ticket created" at bounding box center [240, 191] width 157 height 11
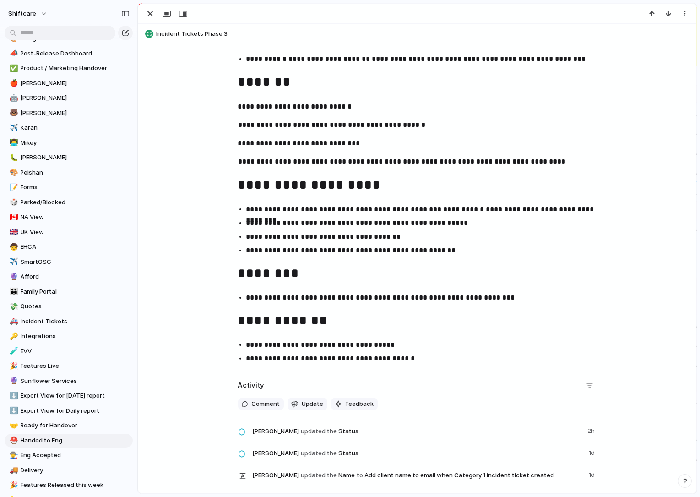
click at [311, 151] on div "**********" at bounding box center [417, 90] width 536 height 554
click at [314, 143] on button "button" at bounding box center [312, 142] width 18 height 15
click at [388, 168] on div "**********" at bounding box center [417, 90] width 536 height 554
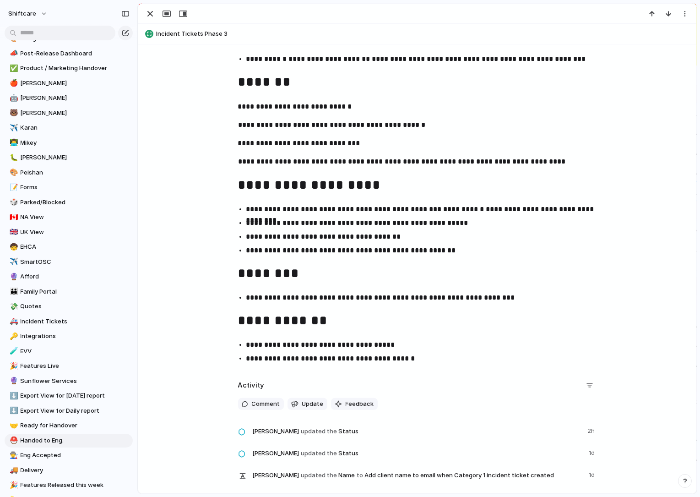
click at [437, 162] on p "**********" at bounding box center [417, 161] width 359 height 11
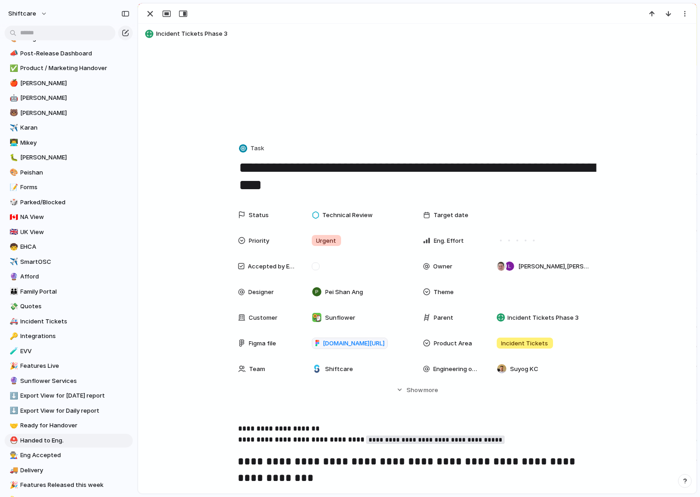
click at [150, 20] on div at bounding box center [417, 14] width 558 height 20
click at [149, 14] on div "button" at bounding box center [150, 13] width 11 height 11
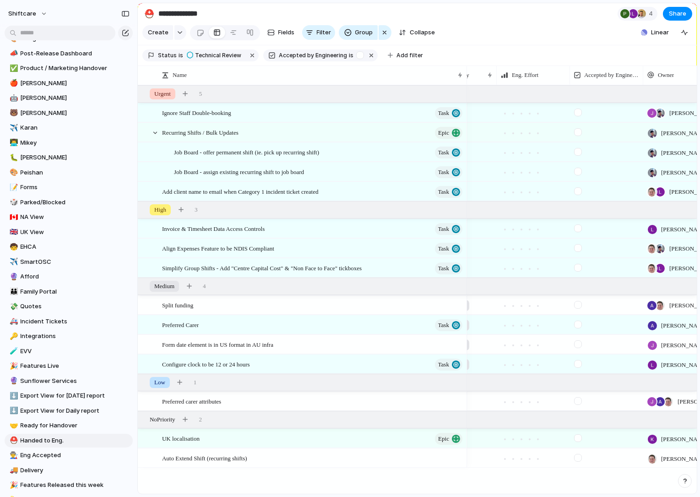
click at [577, 192] on div at bounding box center [578, 191] width 8 height 8
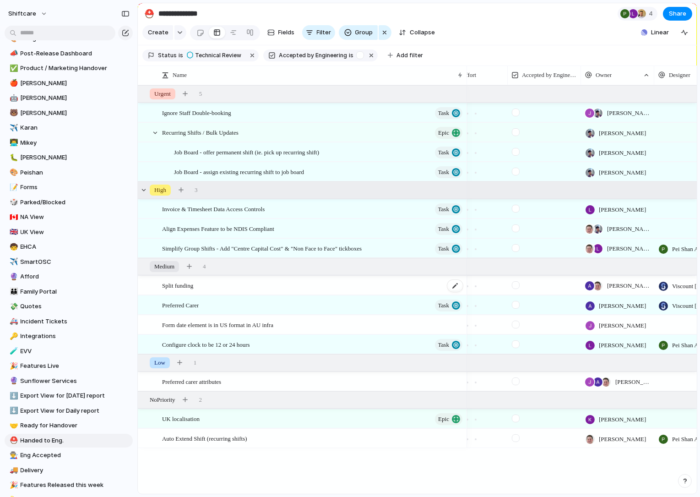
click at [259, 281] on div "Split funding" at bounding box center [313, 285] width 302 height 19
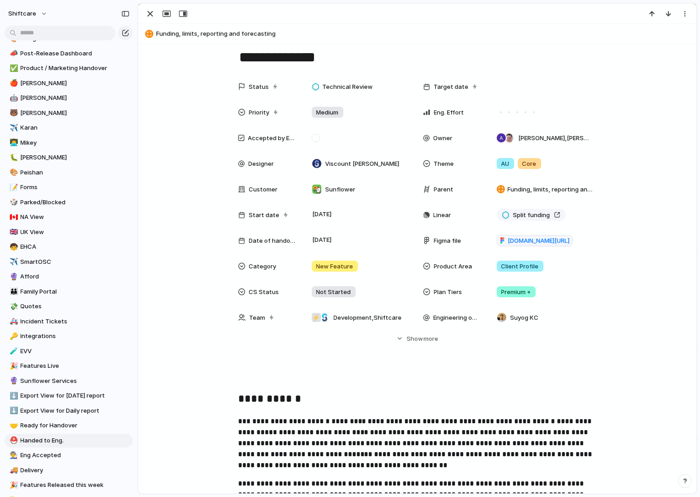
scroll to position [164, 0]
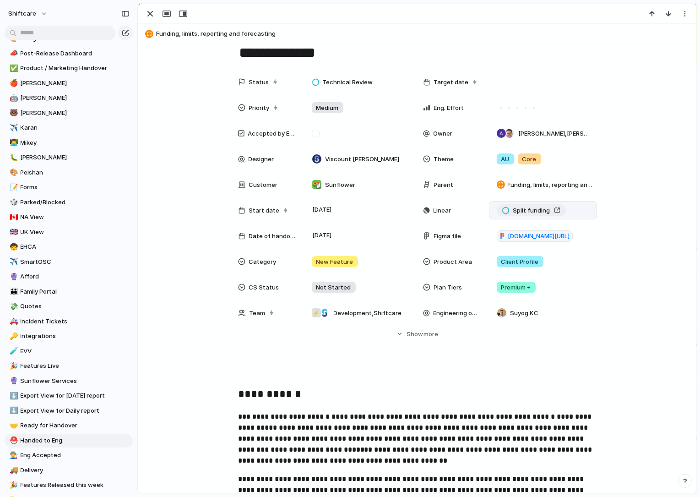
click at [555, 211] on div "Split funding" at bounding box center [531, 210] width 58 height 9
click at [316, 134] on div at bounding box center [316, 134] width 8 height 8
drag, startPoint x: 152, startPoint y: 11, endPoint x: 334, endPoint y: 182, distance: 250.0
click at [152, 11] on div "button" at bounding box center [150, 13] width 11 height 11
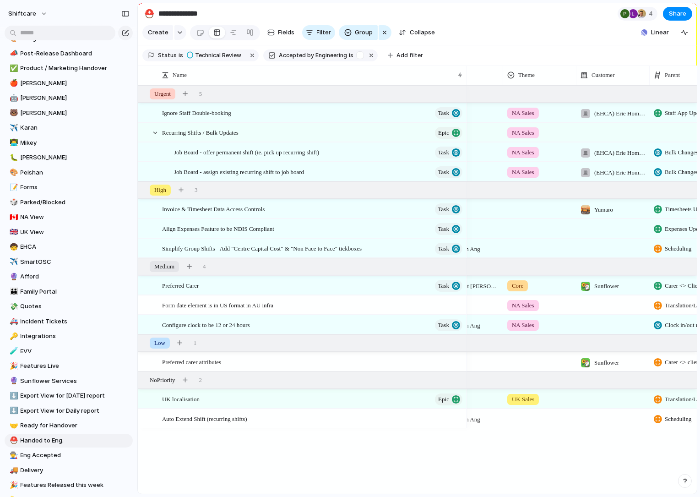
scroll to position [0, 467]
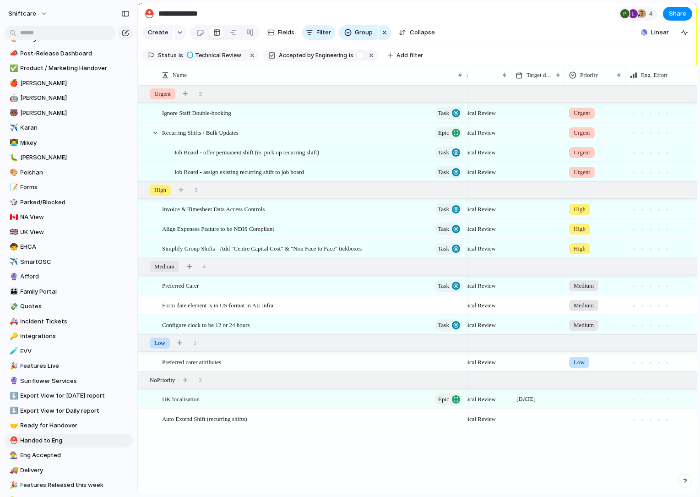
click at [596, 280] on div "Medium" at bounding box center [583, 285] width 29 height 11
click at [575, 337] on span "High" at bounding box center [581, 338] width 13 height 9
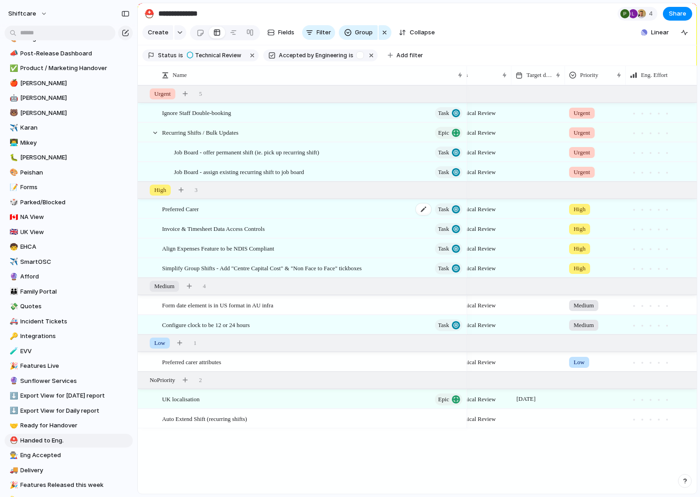
click at [228, 212] on div "Preferred Carer Task" at bounding box center [313, 209] width 302 height 19
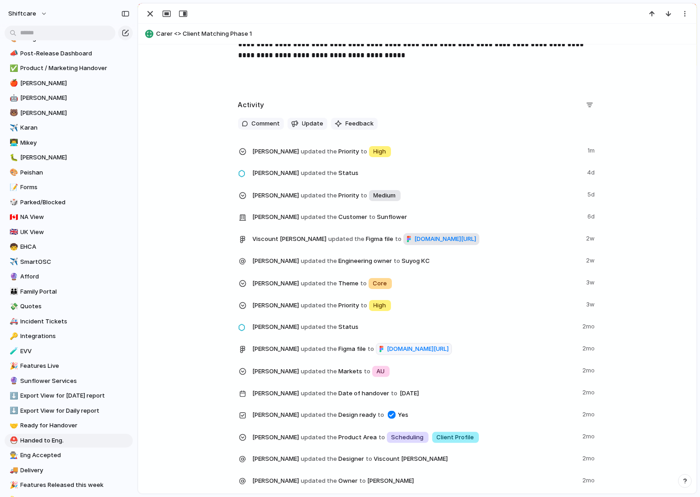
click at [476, 243] on span "figma.com/design/hC1ijeDOcfCiBICpj9j40z/Smart-Rostering?node-id=461-12447&p=f&t…" at bounding box center [446, 238] width 62 height 9
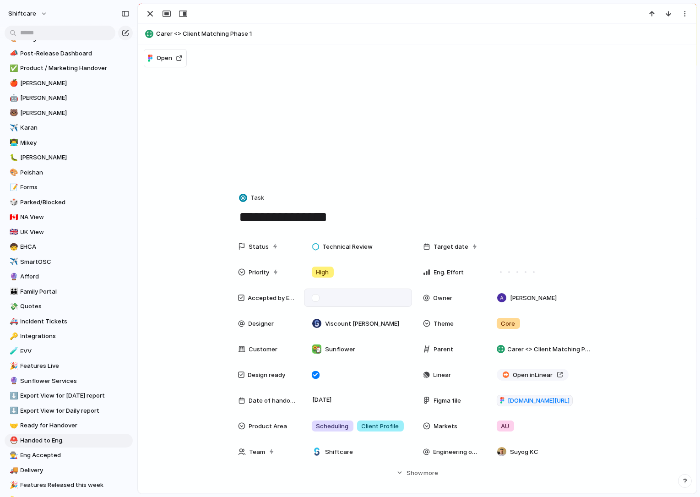
click at [315, 294] on div at bounding box center [316, 298] width 8 height 8
click at [316, 300] on div at bounding box center [316, 298] width 8 height 8
click at [315, 299] on div at bounding box center [316, 298] width 8 height 8
click at [233, 276] on div "Status Technical Review Target date Priority High Eng. Effort Accepted by Engin…" at bounding box center [417, 357] width 536 height 240
click at [153, 18] on div "button" at bounding box center [150, 13] width 11 height 11
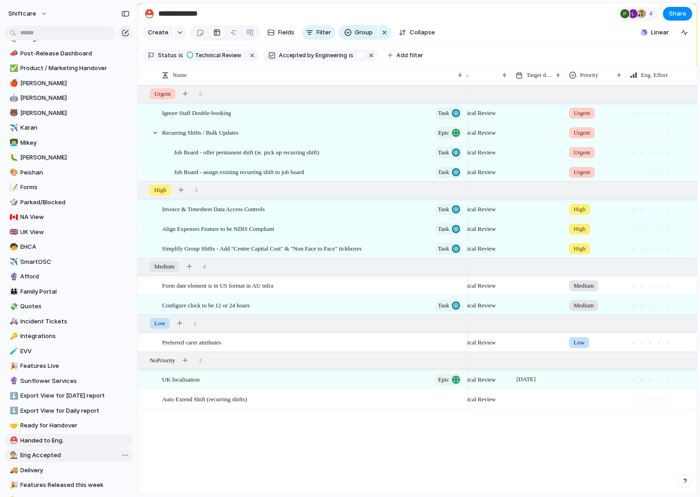
click at [32, 454] on span "Eng Accepted" at bounding box center [75, 454] width 109 height 9
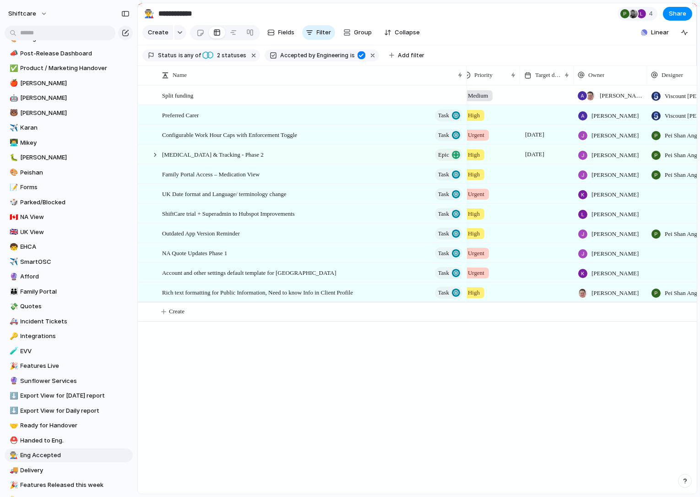
scroll to position [0, 180]
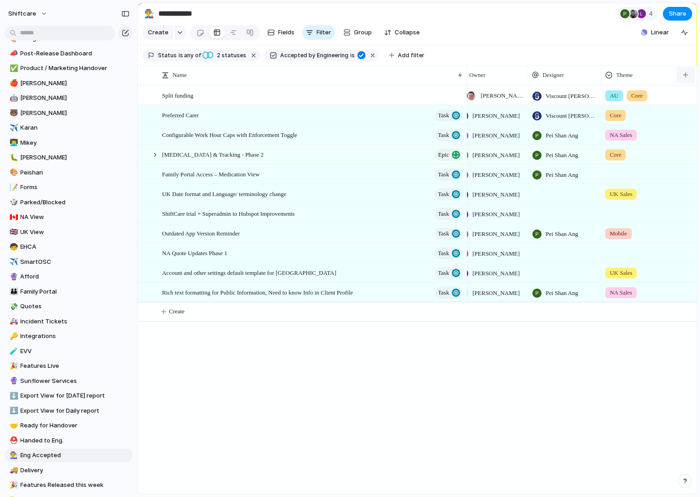
click at [683, 76] on div "button" at bounding box center [685, 74] width 5 height 5
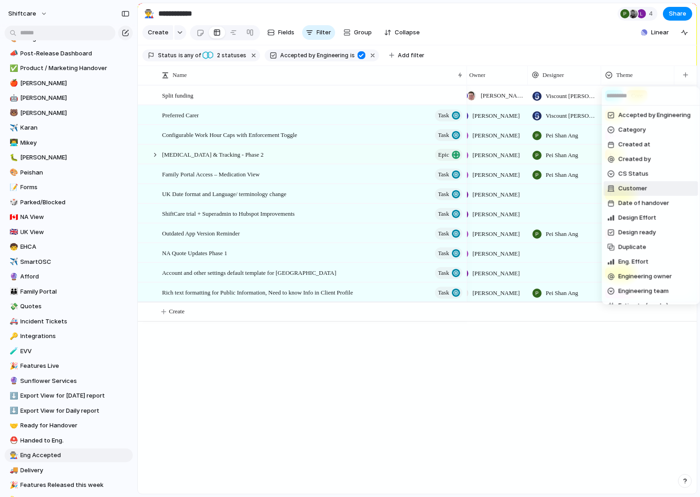
click at [631, 186] on span "Customer" at bounding box center [632, 188] width 29 height 9
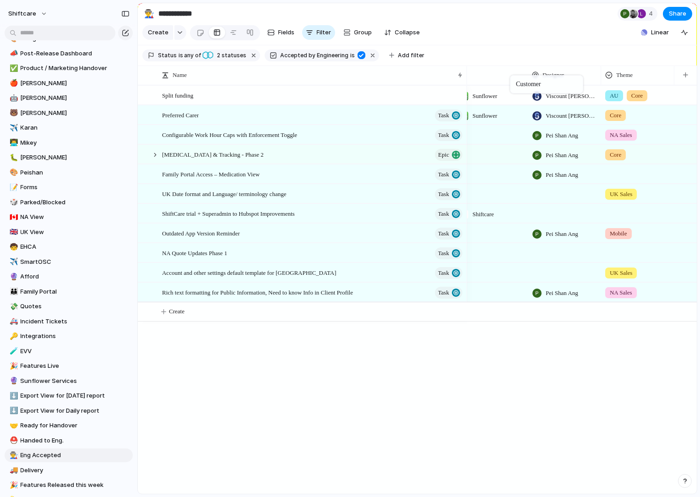
drag, startPoint x: 637, startPoint y: 74, endPoint x: 502, endPoint y: 75, distance: 135.5
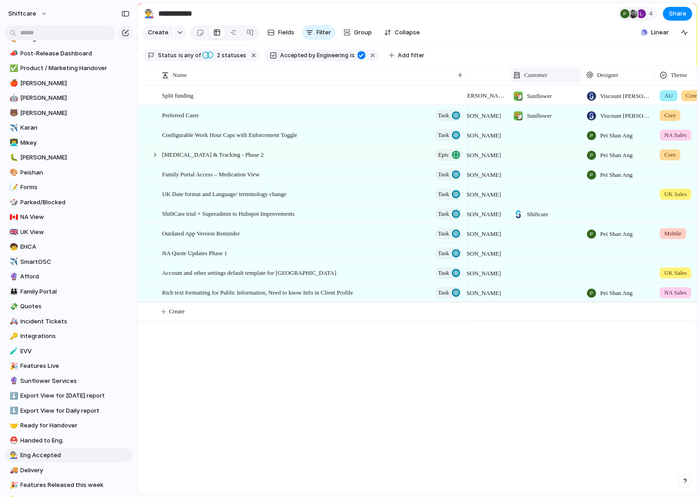
click at [568, 72] on div "Customer" at bounding box center [545, 74] width 65 height 9
click at [542, 123] on span "Sort ascending" at bounding box center [550, 124] width 44 height 9
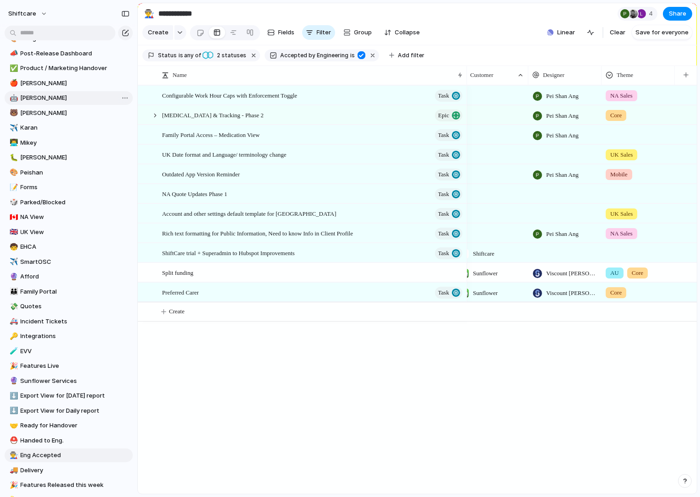
click at [47, 100] on span "[PERSON_NAME]" at bounding box center [75, 97] width 109 height 9
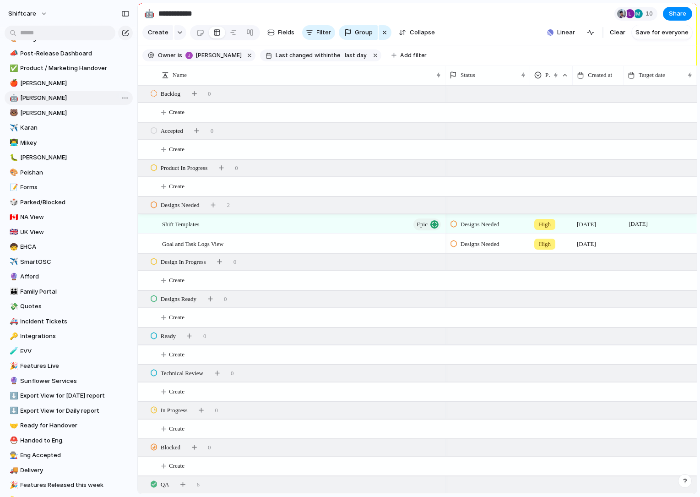
type input "***"
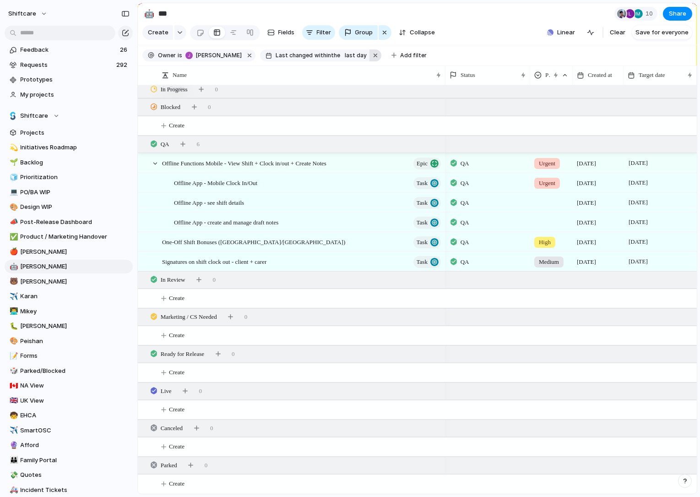
click at [372, 58] on button "button" at bounding box center [375, 55] width 12 height 12
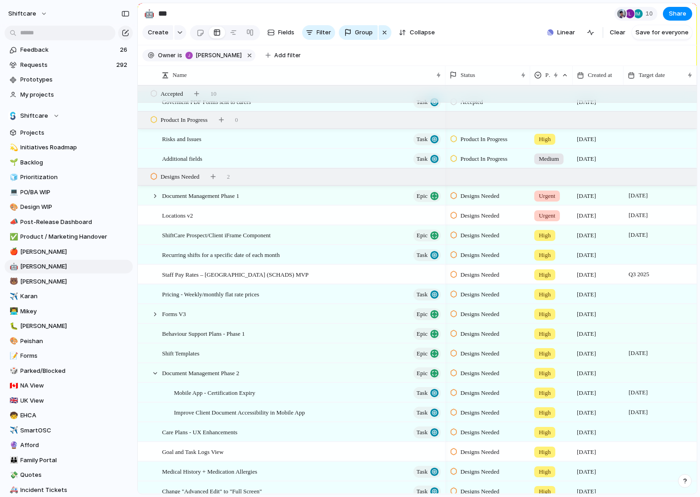
scroll to position [670, 0]
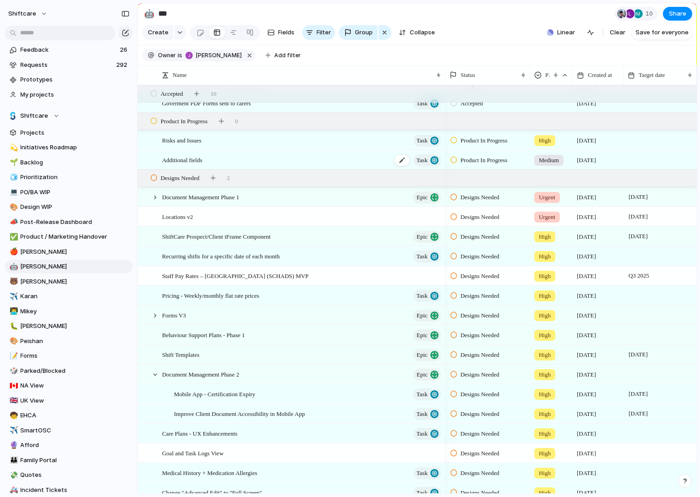
click at [213, 159] on div "Additional fields Task" at bounding box center [302, 160] width 280 height 19
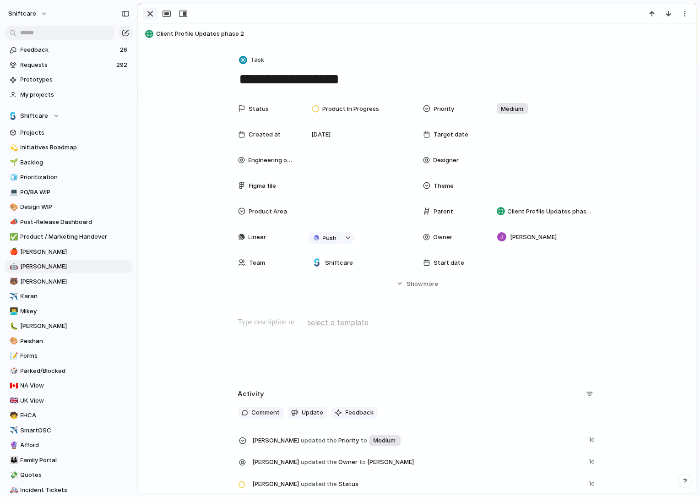
click at [153, 16] on div "button" at bounding box center [150, 13] width 11 height 11
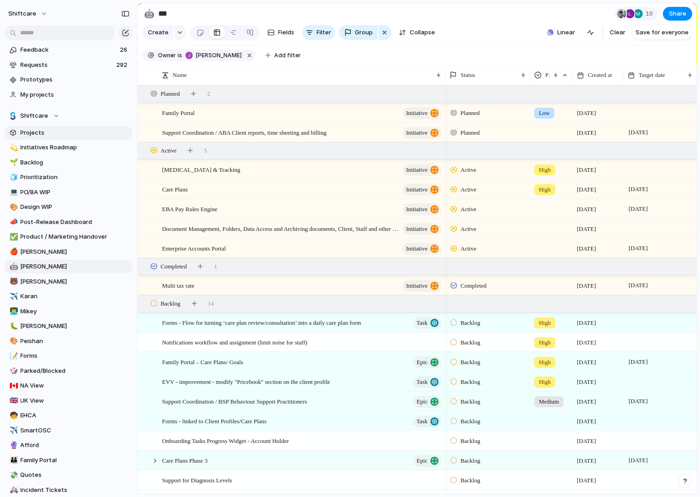
click at [43, 137] on link "Projects" at bounding box center [69, 133] width 128 height 14
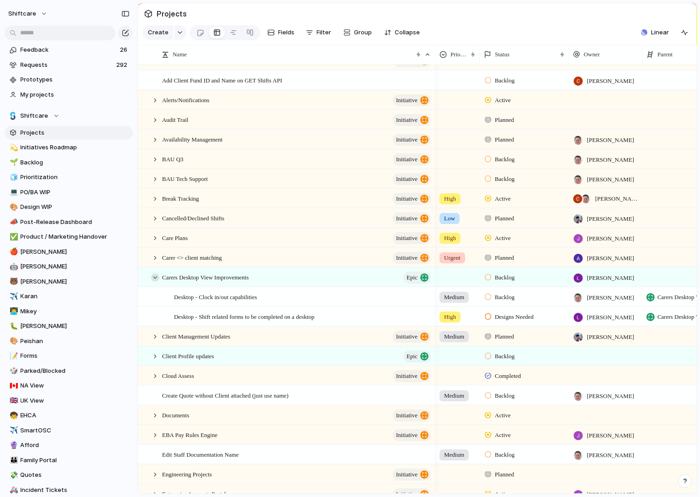
click at [155, 276] on div at bounding box center [155, 277] width 8 height 8
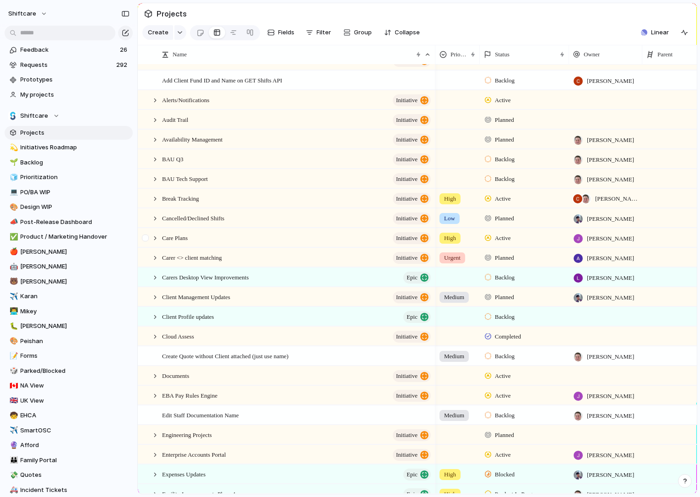
click at [154, 242] on div at bounding box center [146, 240] width 16 height 25
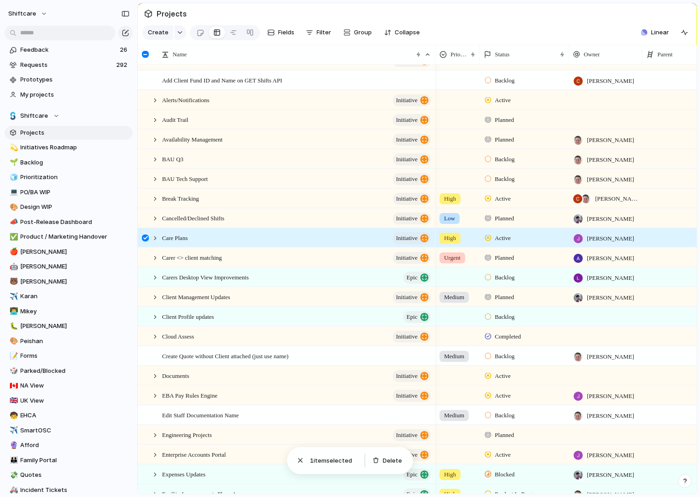
click at [144, 238] on div at bounding box center [145, 237] width 7 height 7
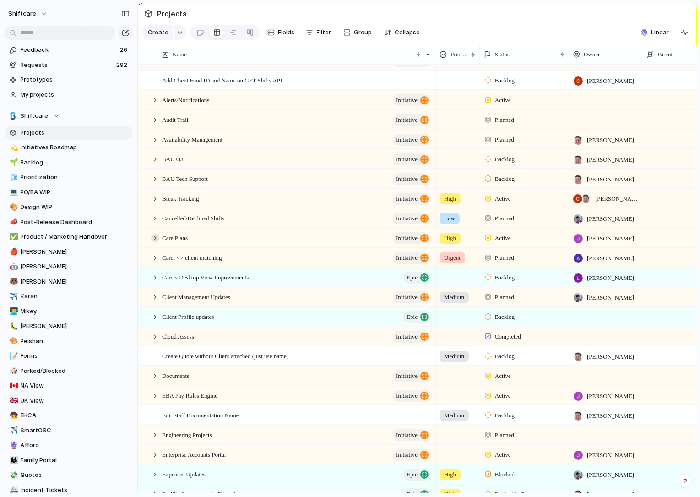
click at [155, 238] on div at bounding box center [155, 238] width 8 height 8
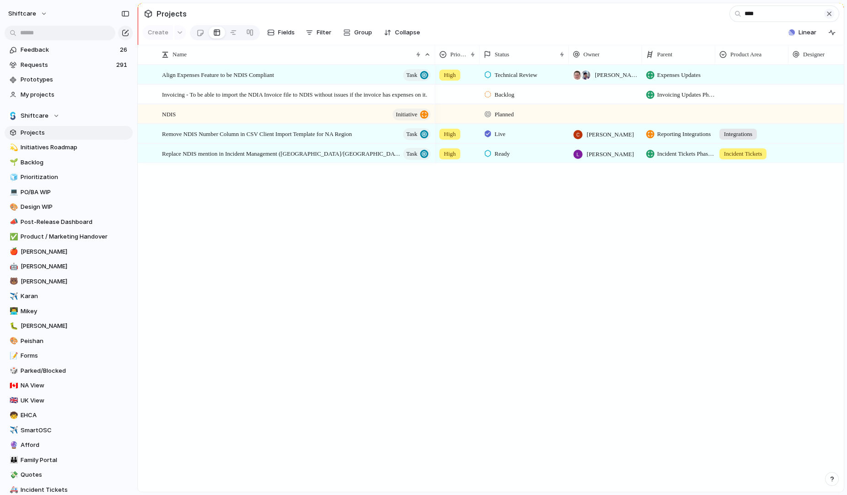
click at [828, 16] on div "button" at bounding box center [829, 13] width 7 height 7
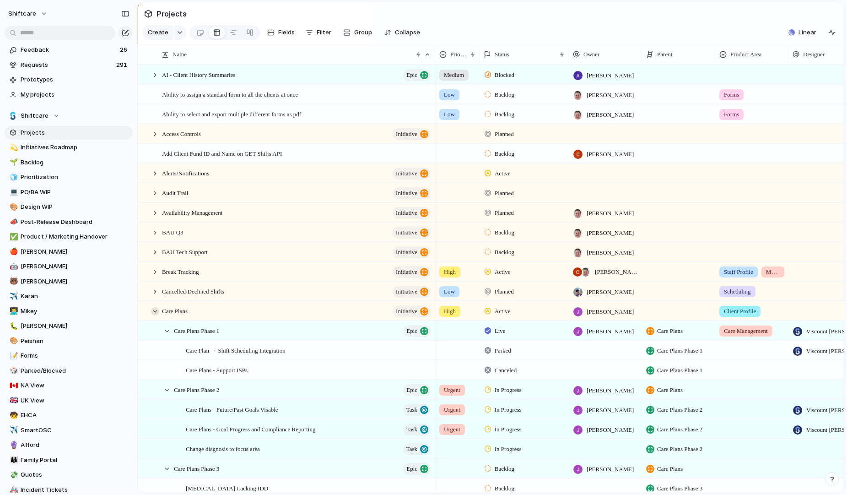
click at [156, 307] on div at bounding box center [155, 311] width 8 height 8
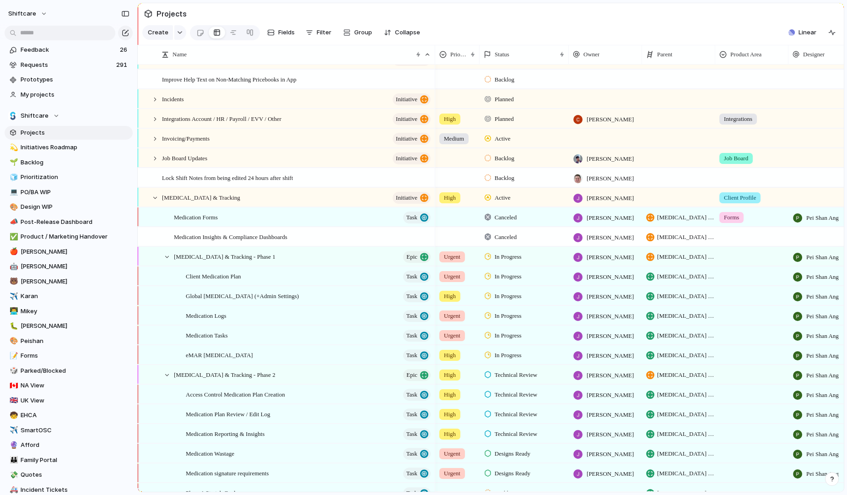
scroll to position [999, 0]
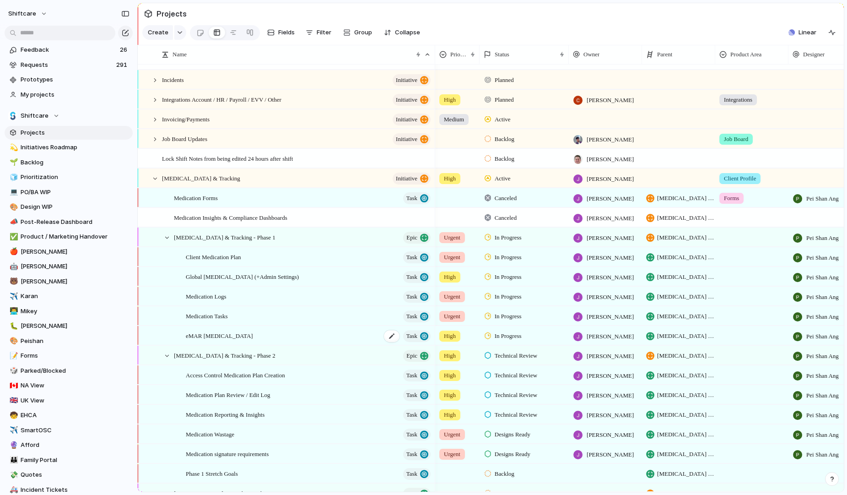
click at [236, 333] on span "eMAR Medication Management" at bounding box center [219, 335] width 67 height 11
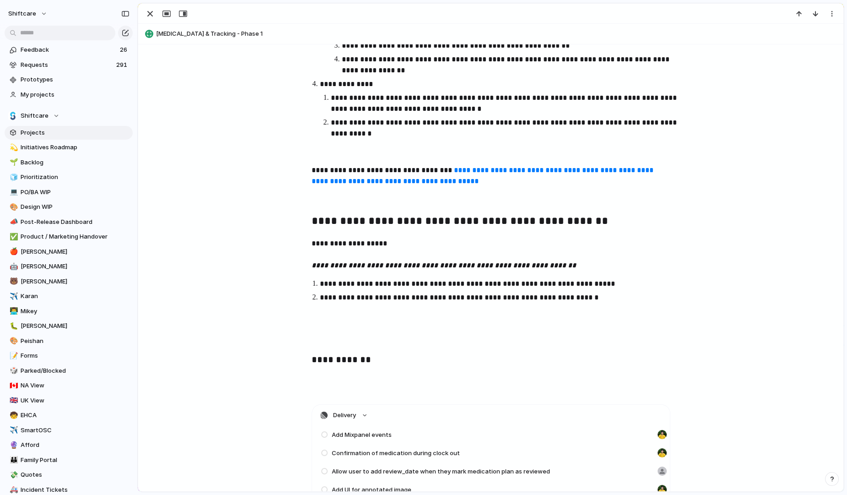
scroll to position [2519, 0]
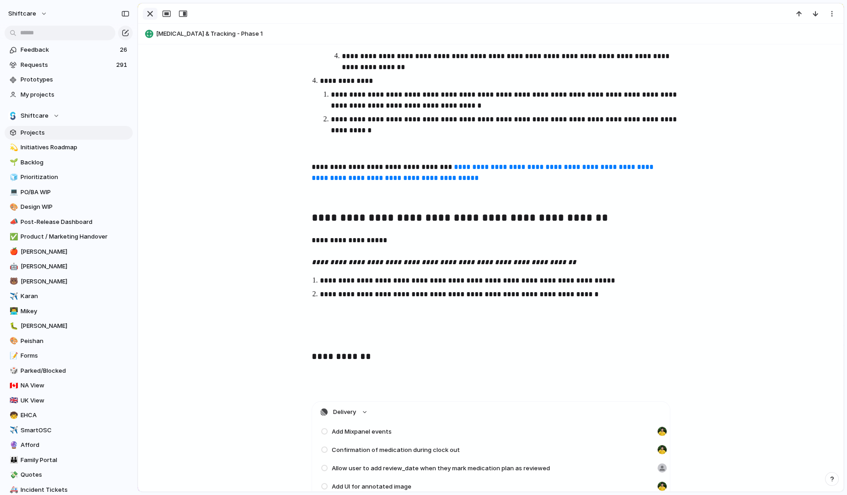
click at [148, 13] on div "button" at bounding box center [150, 13] width 11 height 11
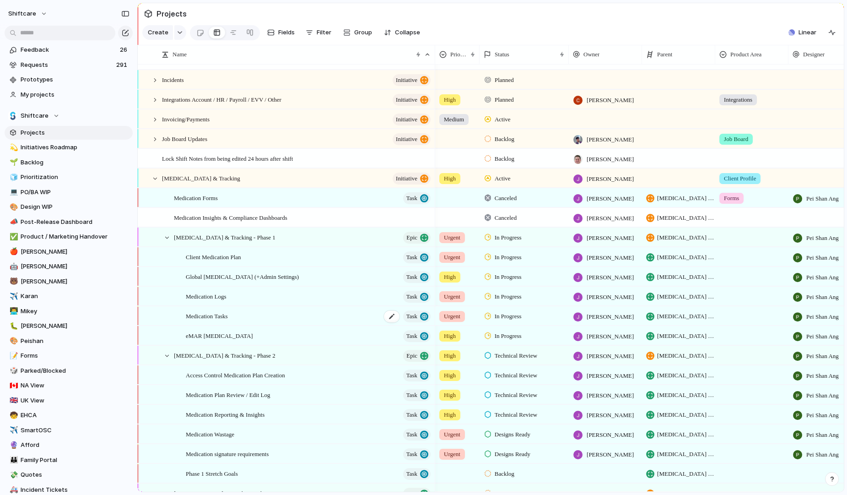
click at [214, 317] on span "Medication Tasks" at bounding box center [207, 315] width 42 height 11
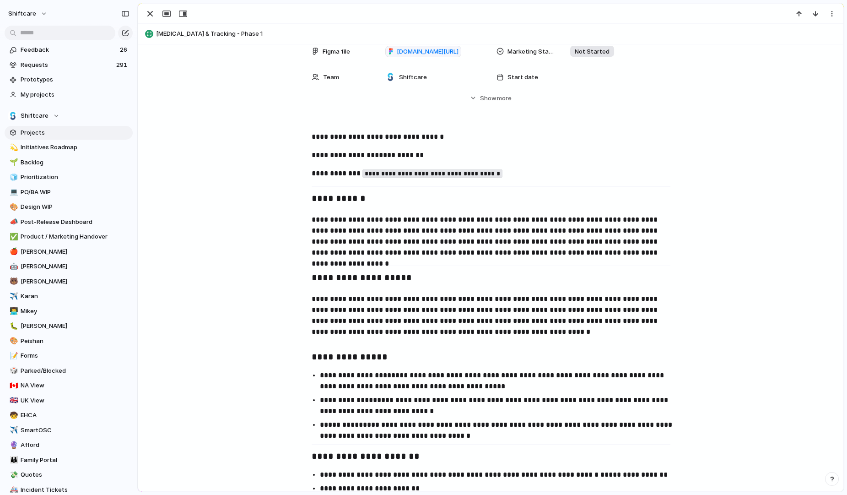
scroll to position [325, 0]
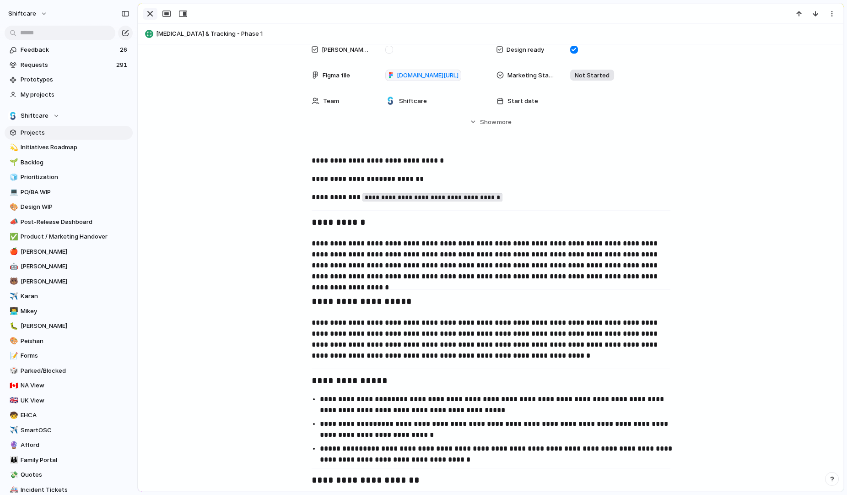
click at [146, 14] on div "button" at bounding box center [150, 13] width 11 height 11
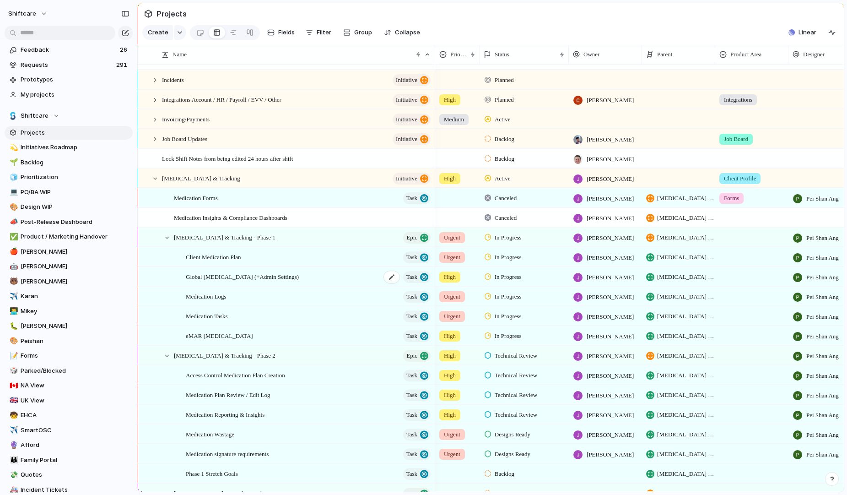
click at [257, 272] on span "Global Medication Management (+Admin Settings)" at bounding box center [242, 276] width 113 height 11
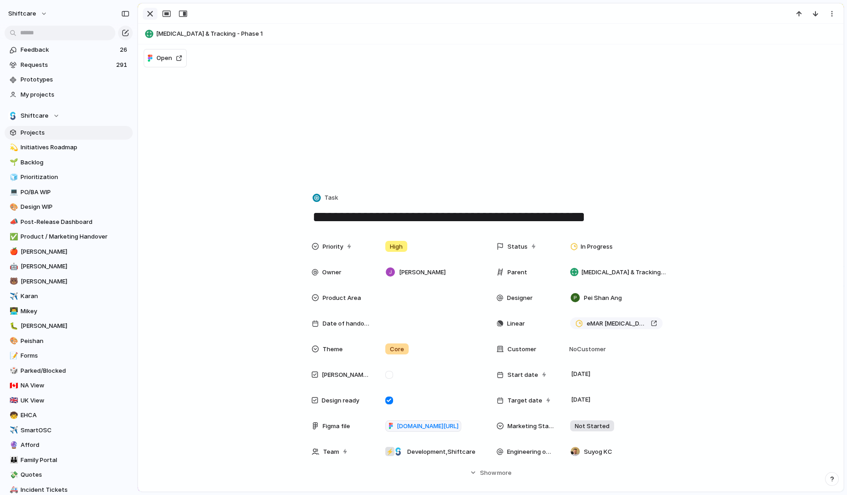
click at [155, 17] on button "button" at bounding box center [150, 14] width 15 height 12
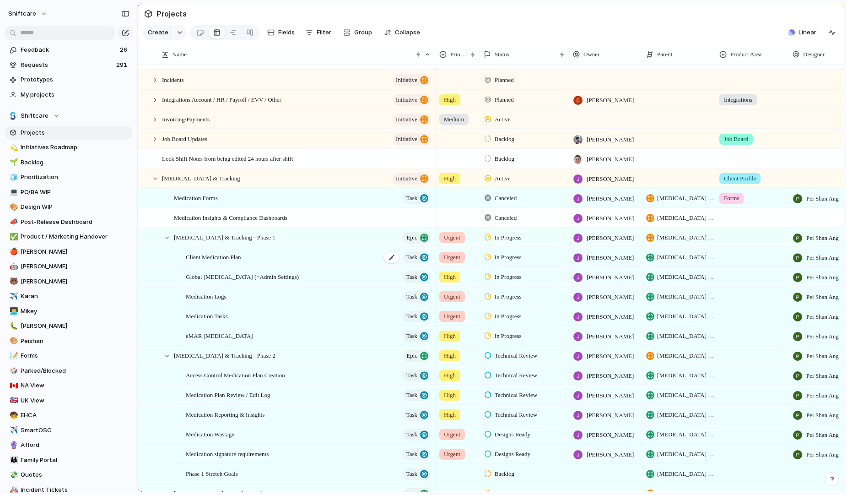
click at [239, 252] on span "Client Medication Plan" at bounding box center [213, 256] width 55 height 11
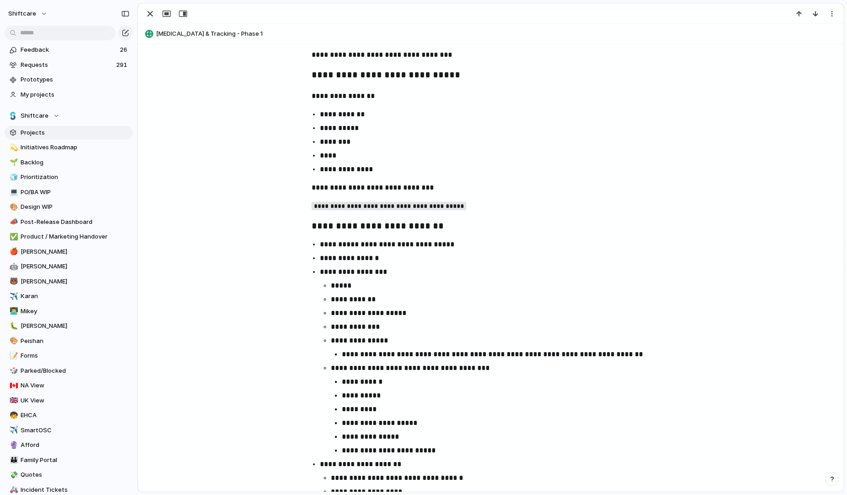
click at [428, 206] on code "**********" at bounding box center [389, 206] width 155 height 8
copy code "**********"
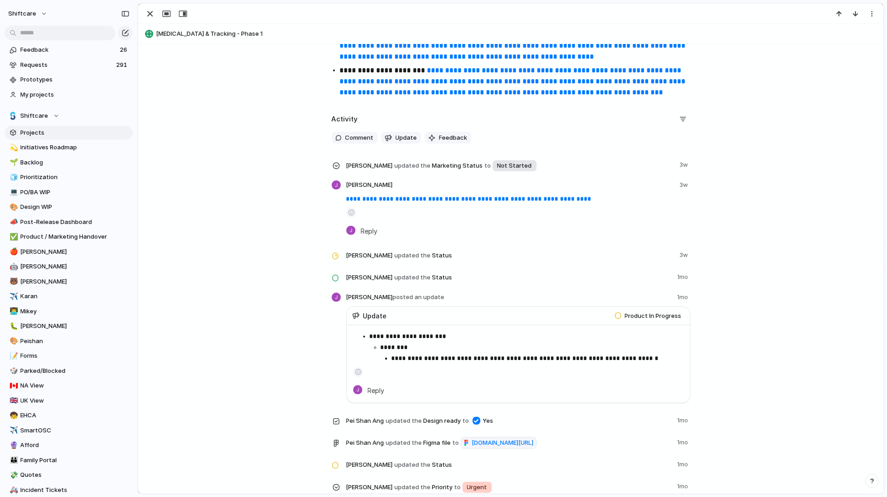
scroll to position [1466, 0]
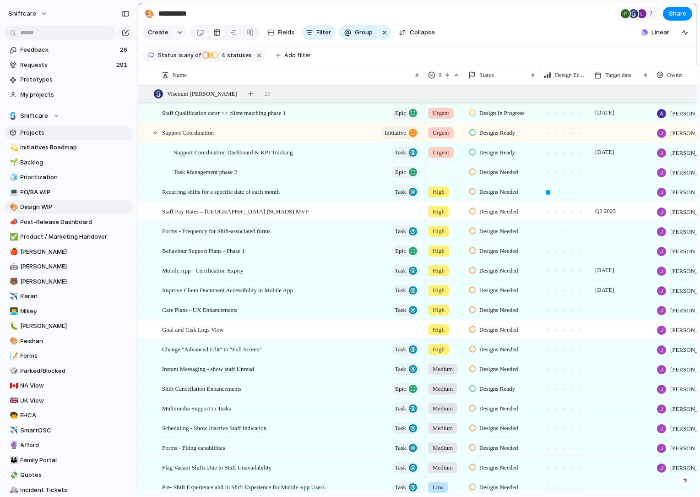
click at [27, 130] on span "Projects" at bounding box center [75, 132] width 109 height 9
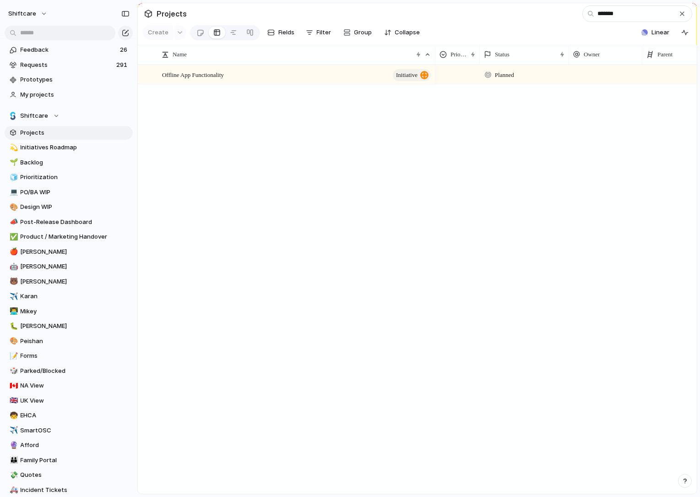
type input "*******"
click at [222, 74] on span "Offline App Functionality" at bounding box center [193, 74] width 62 height 11
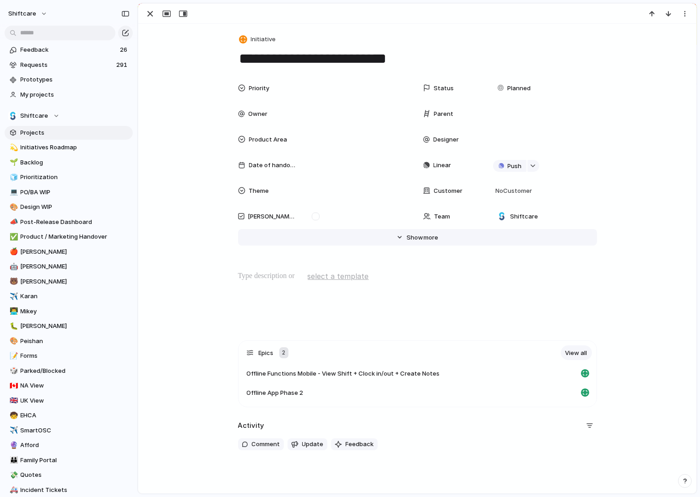
scroll to position [32, 0]
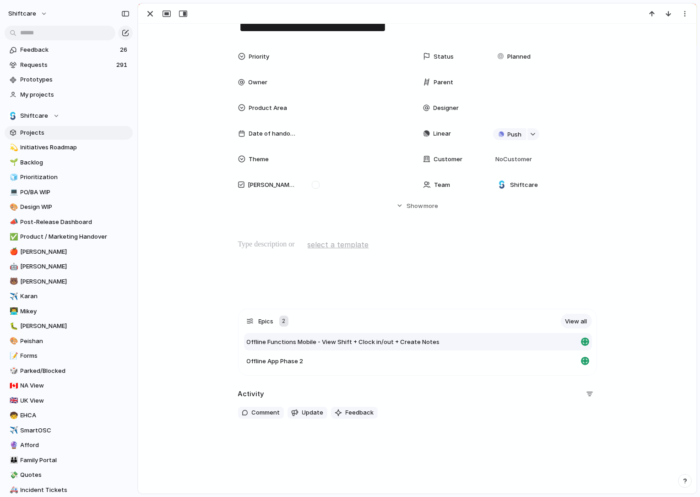
click at [362, 344] on span "Offline Functions Mobile - View Shift + Clock in/out + Create Notes" at bounding box center [343, 341] width 193 height 9
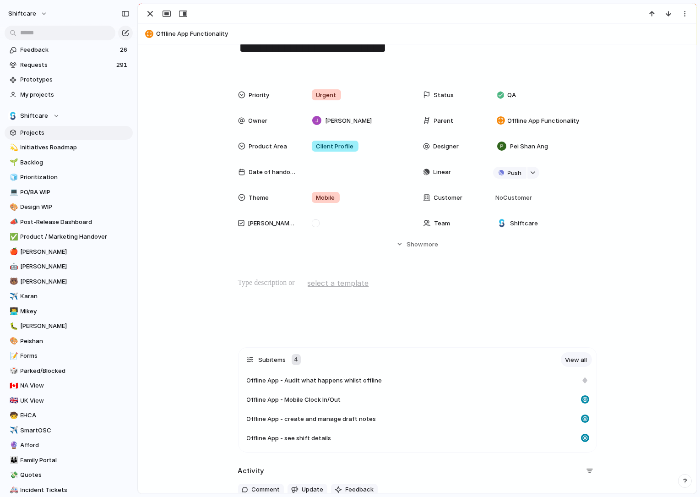
scroll to position [146, 0]
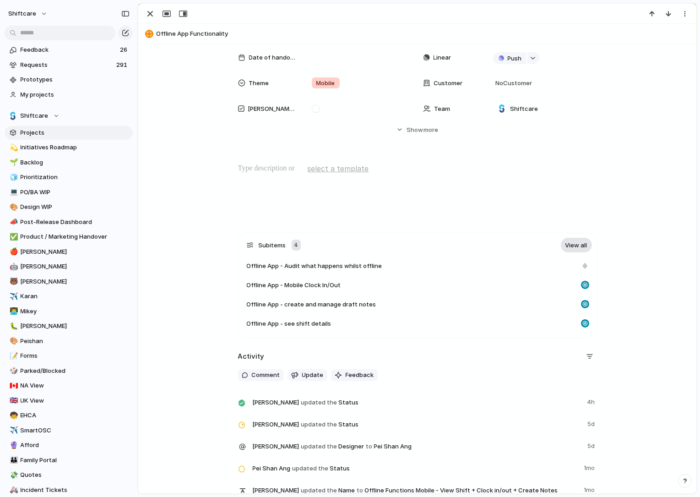
click at [576, 245] on link "View all" at bounding box center [576, 245] width 31 height 15
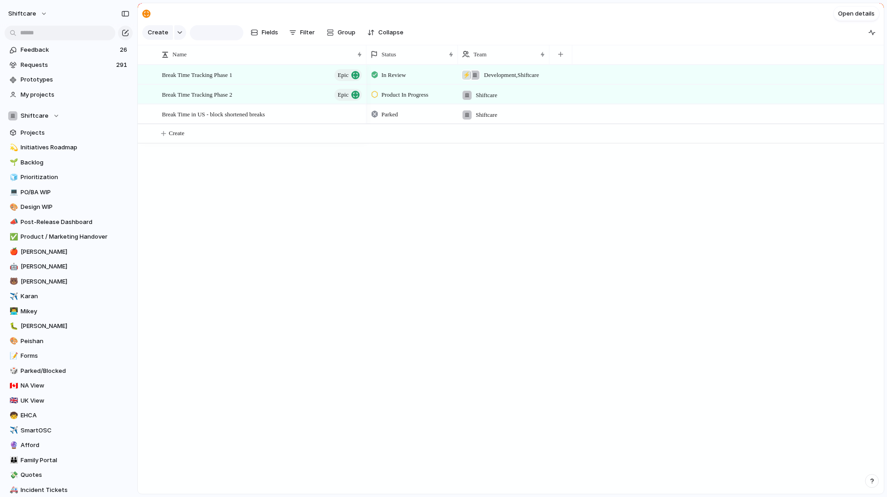
type input "**********"
click at [198, 179] on div "Break Time Tracking Phase 1 Epic Break Time Tracking Phase 2 Epic Break Time in…" at bounding box center [511, 279] width 746 height 429
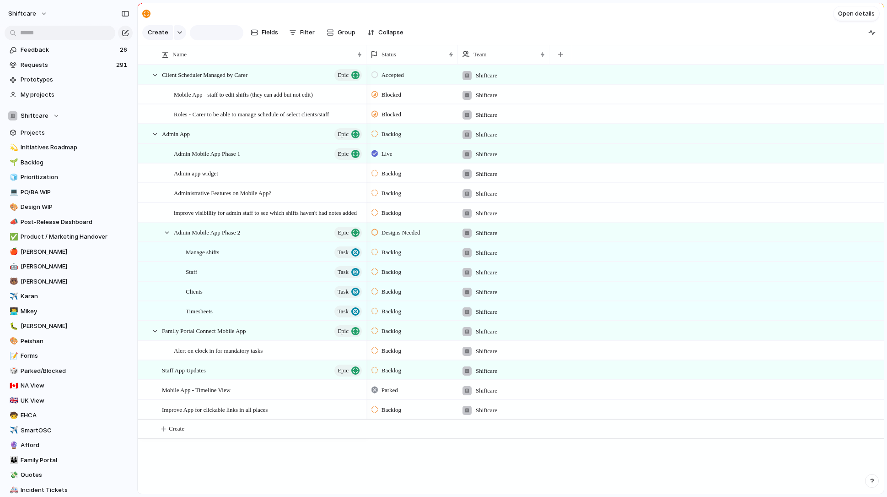
type input "**********"
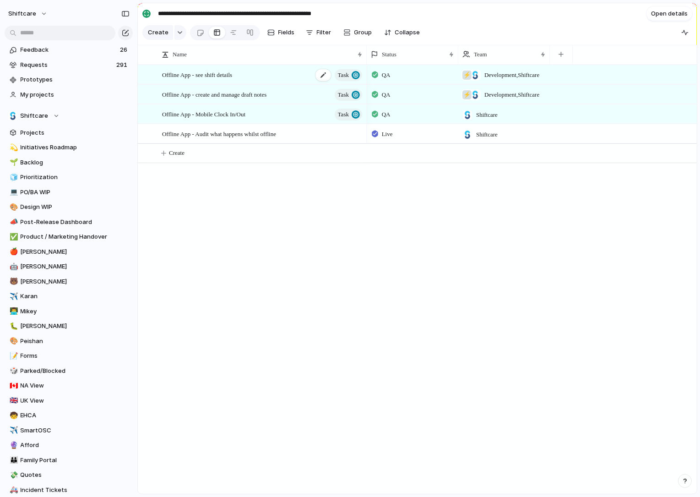
click at [232, 71] on span "Offline App - see shift details" at bounding box center [197, 74] width 70 height 11
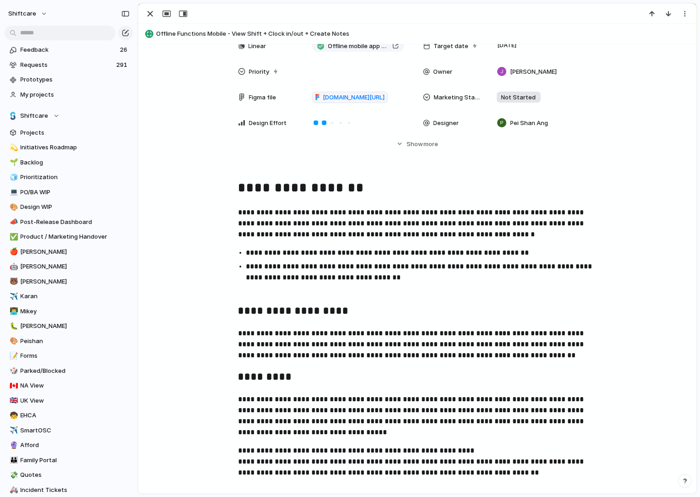
scroll to position [286, 0]
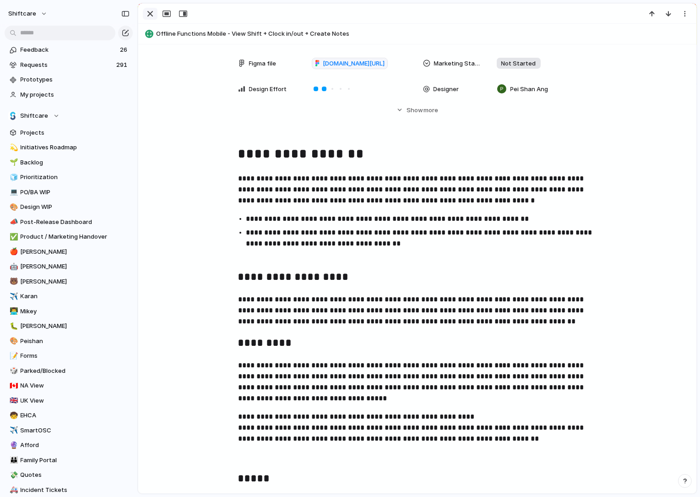
click at [153, 16] on div "button" at bounding box center [150, 13] width 11 height 11
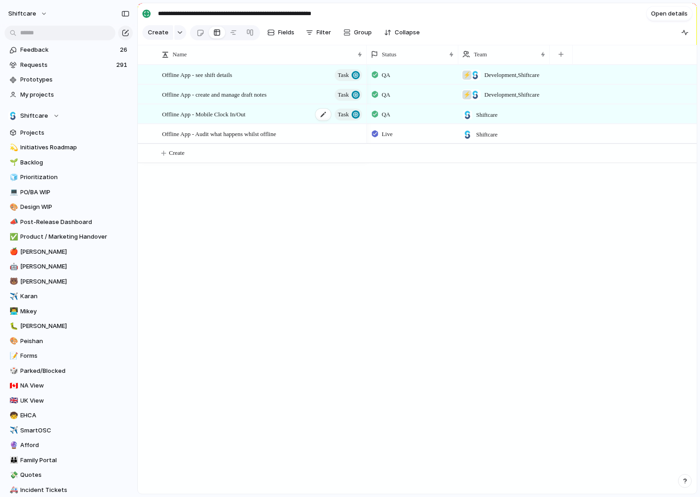
click at [245, 116] on span "Offline App - Mobile Clock In/Out" at bounding box center [203, 113] width 83 height 11
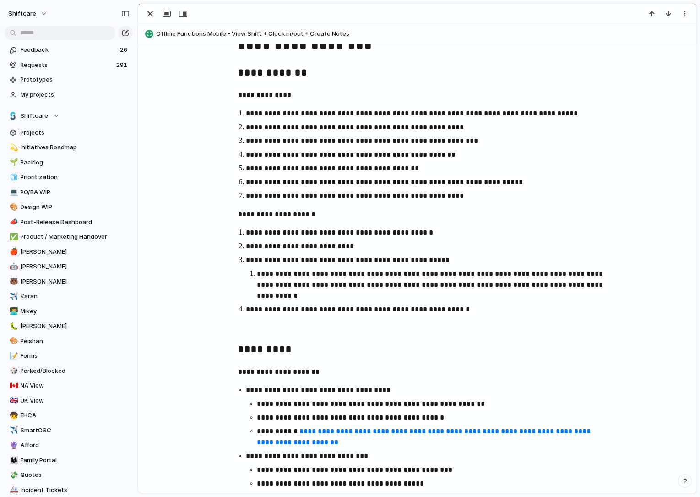
scroll to position [1112, 0]
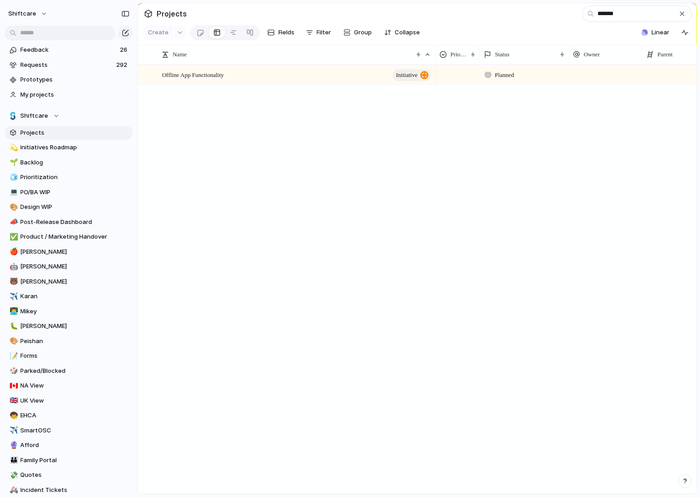
scroll to position [146, 0]
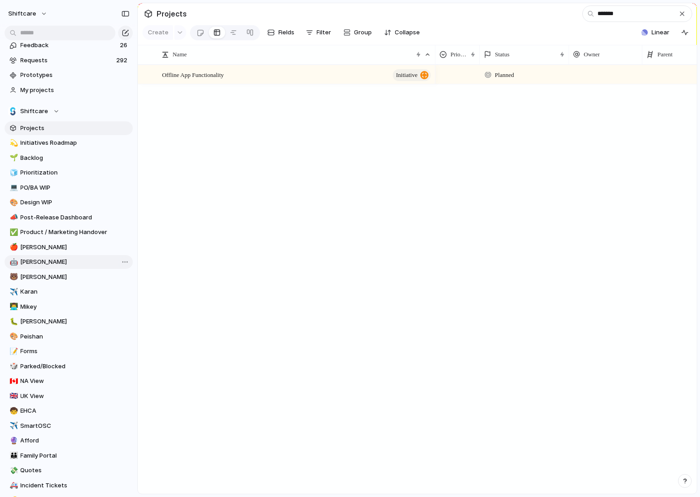
click at [31, 263] on span "[PERSON_NAME]" at bounding box center [75, 261] width 109 height 9
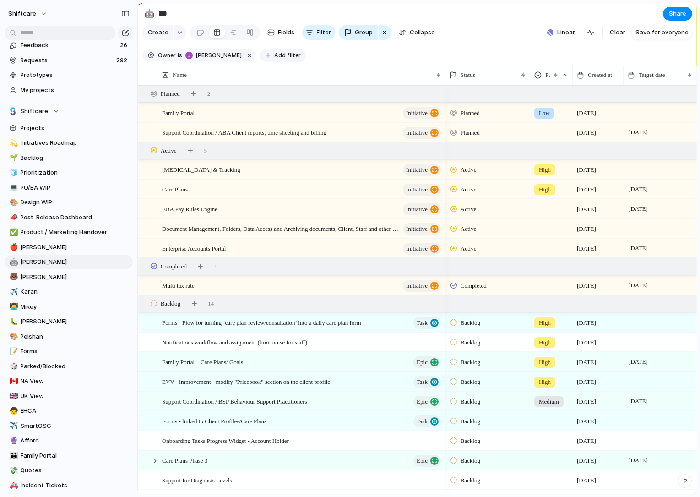
click at [289, 54] on span "Add filter" at bounding box center [287, 55] width 27 height 8
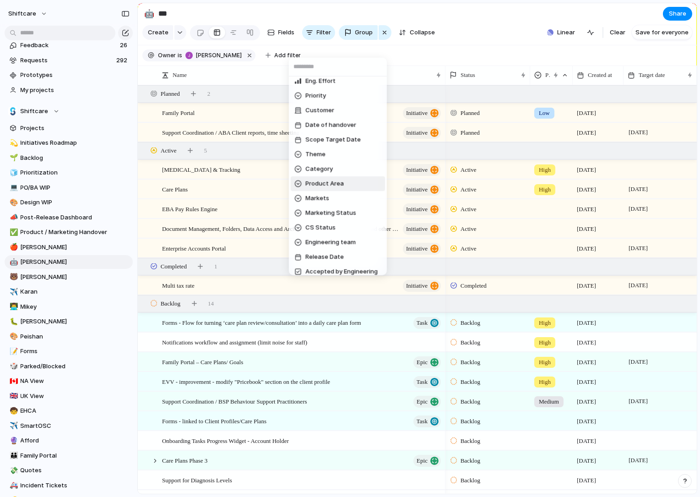
scroll to position [303, 0]
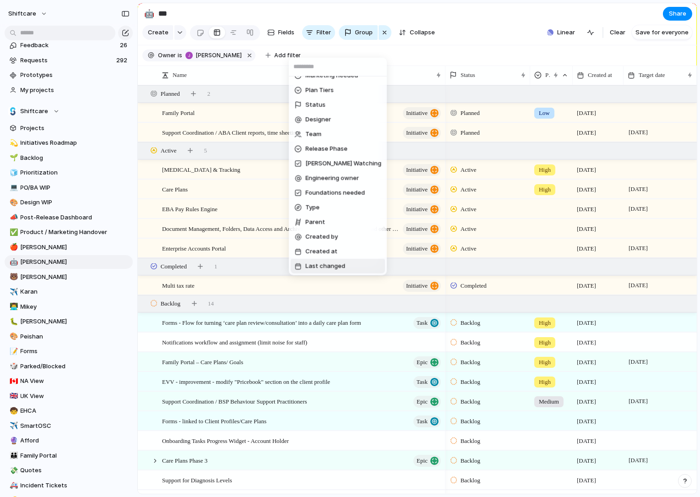
click at [325, 264] on span "Last changed" at bounding box center [325, 265] width 40 height 9
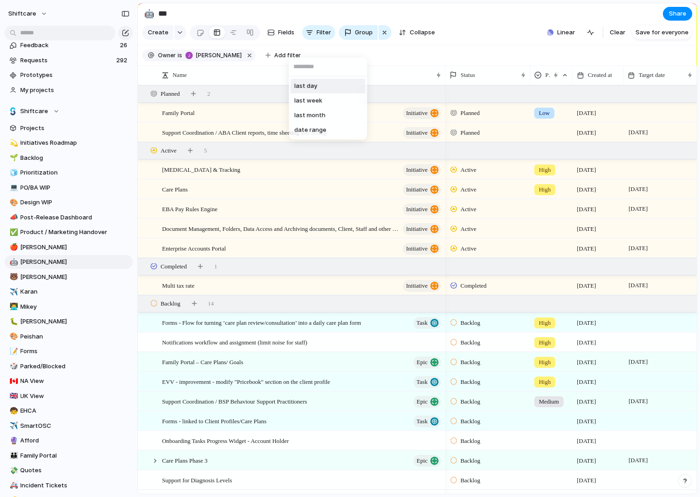
click at [314, 87] on span "last day" at bounding box center [305, 85] width 23 height 9
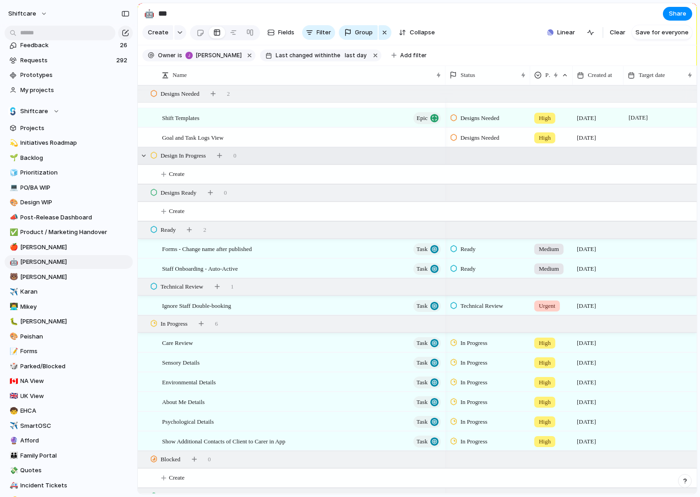
scroll to position [0, 0]
